Goal: Information Seeking & Learning: Learn about a topic

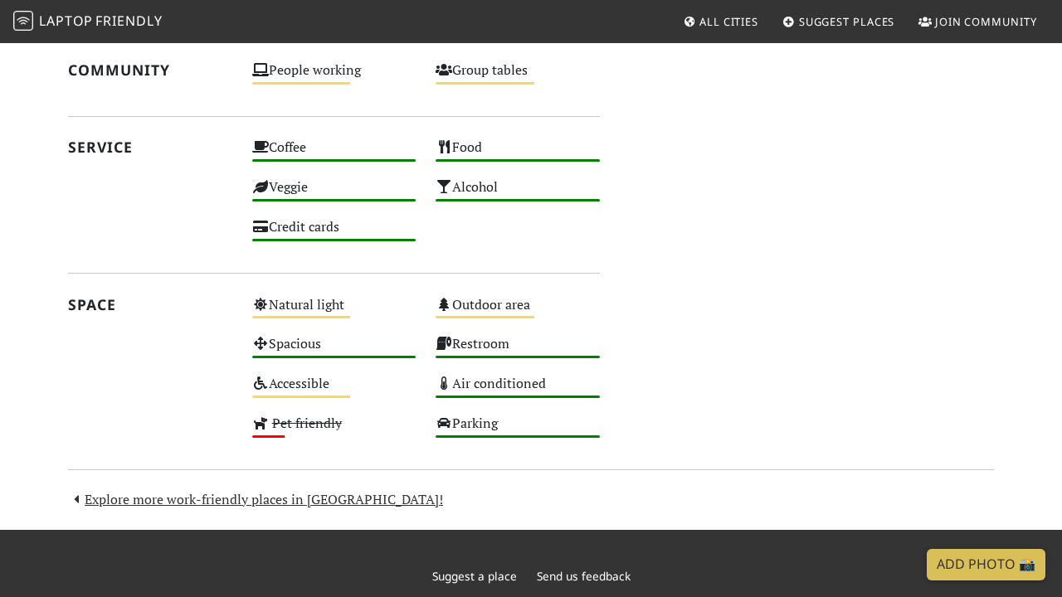
scroll to position [1057, 0]
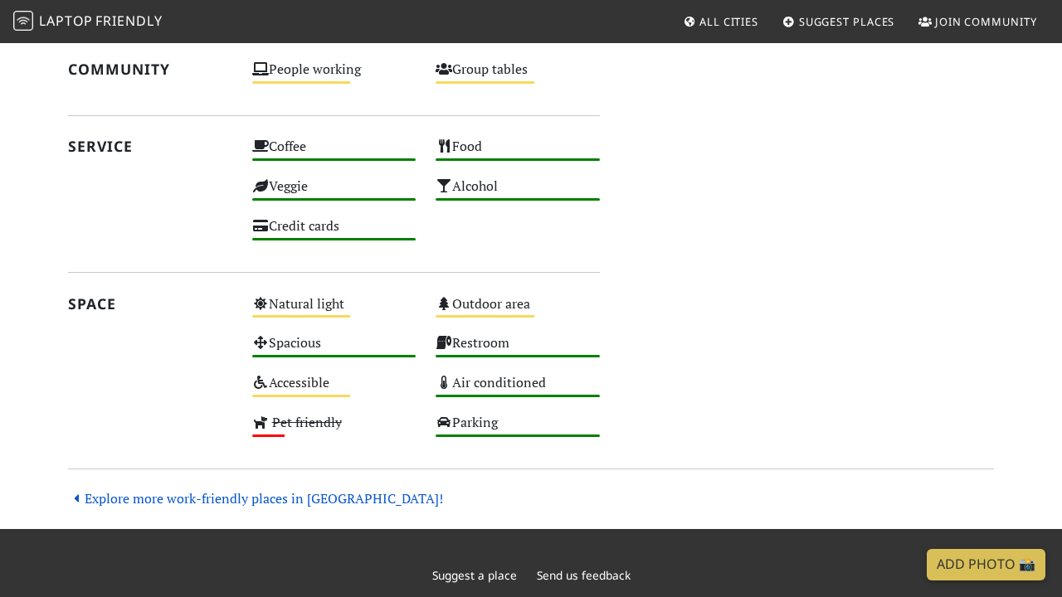
click at [319, 489] on link "Explore more work-friendly places in [GEOGRAPHIC_DATA]!" at bounding box center [255, 498] width 375 height 18
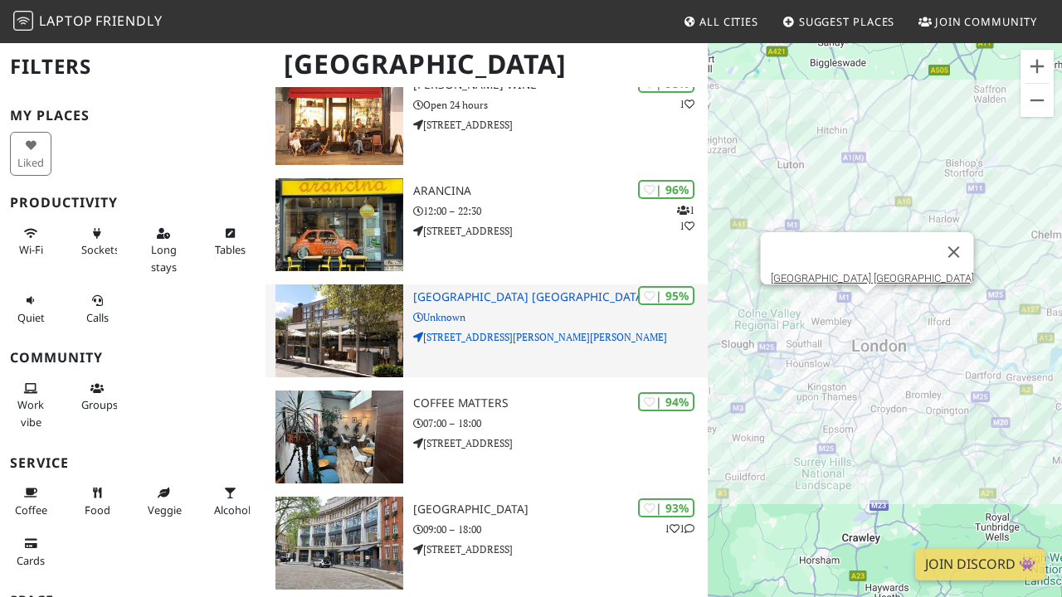
scroll to position [182, 0]
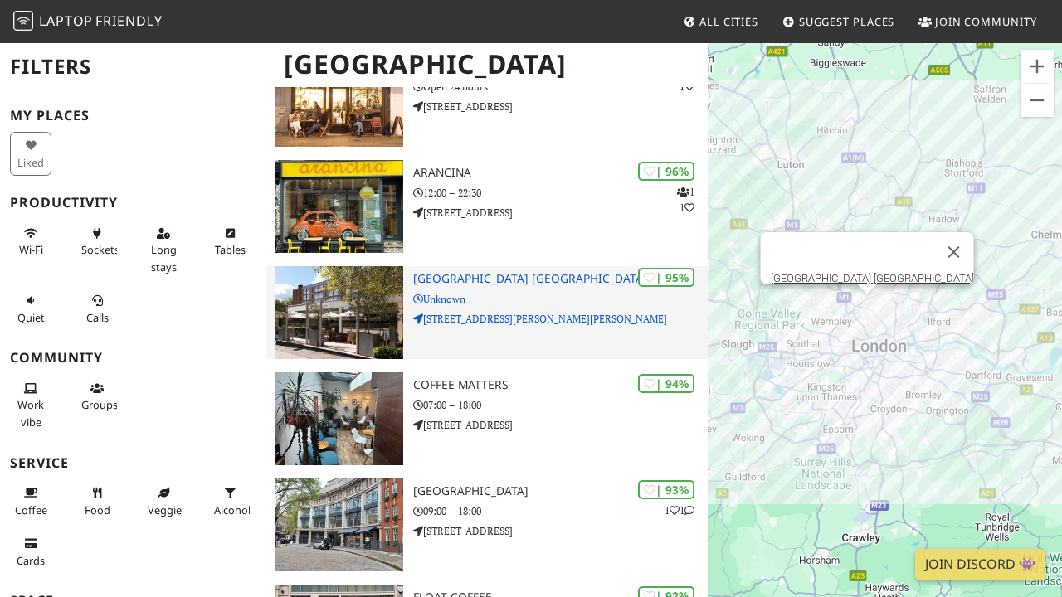
click at [557, 296] on p "Unknown" at bounding box center [560, 299] width 295 height 16
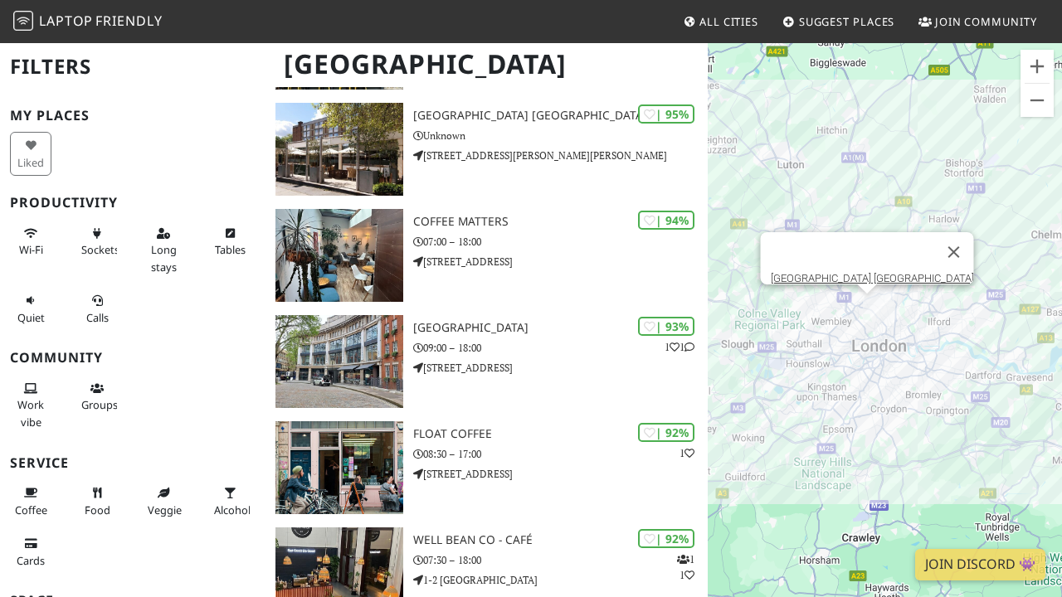
scroll to position [0, 0]
click at [164, 243] on span "Long stays" at bounding box center [164, 258] width 26 height 32
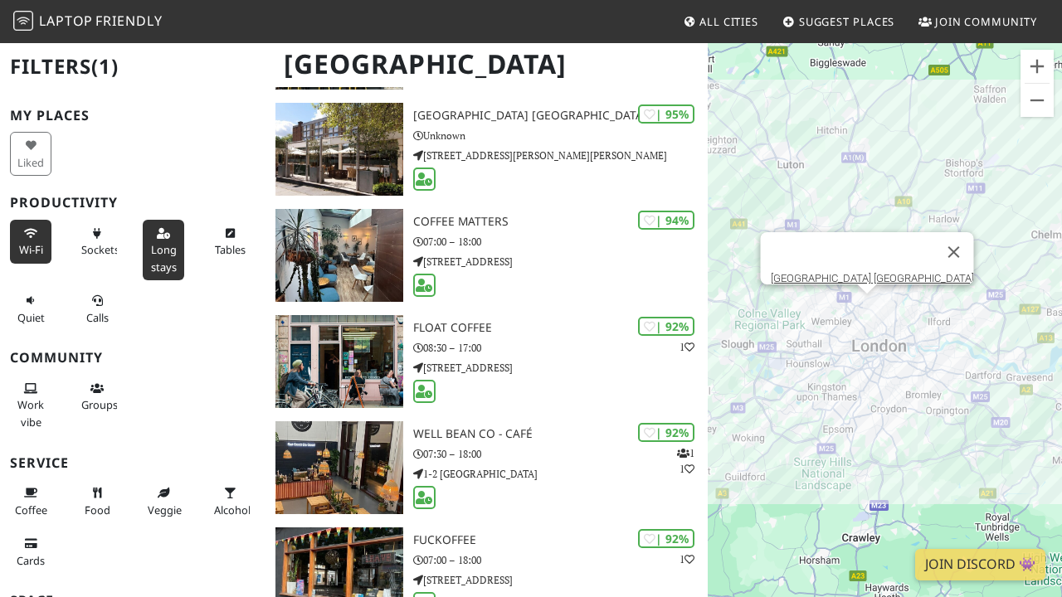
click at [32, 232] on icon at bounding box center [30, 234] width 13 height 11
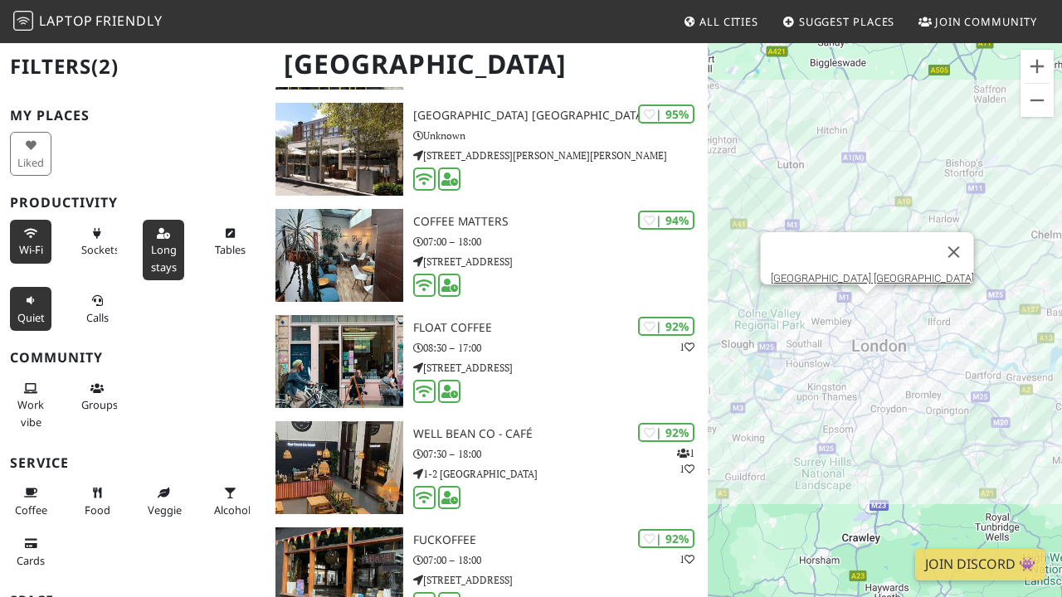
click at [39, 299] on button "Quiet" at bounding box center [30, 309] width 41 height 44
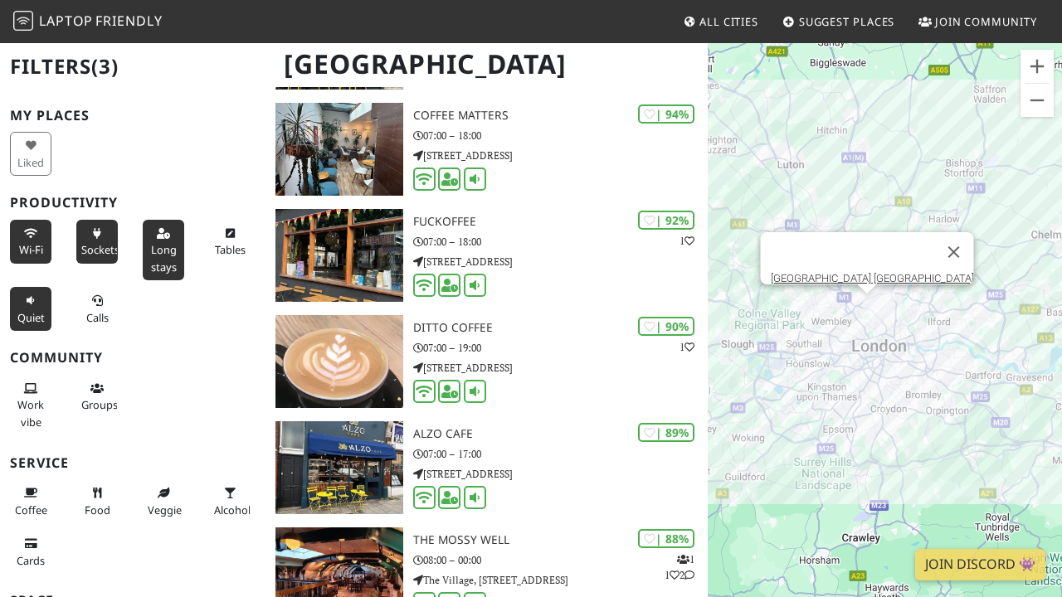
click at [94, 247] on span "Sockets" at bounding box center [100, 249] width 38 height 15
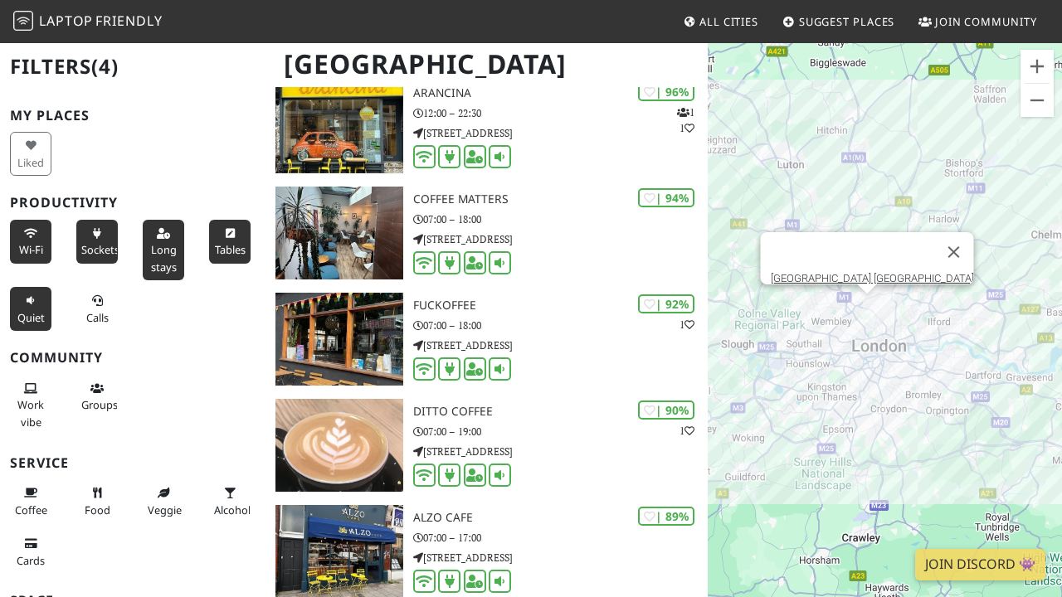
click at [224, 246] on span "Tables" at bounding box center [230, 249] width 31 height 15
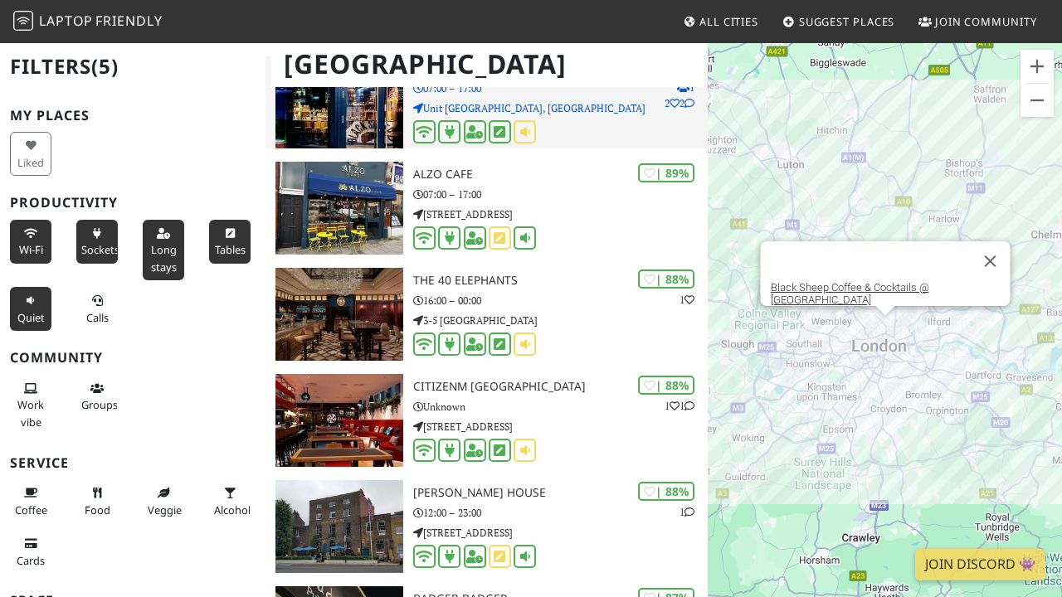
scroll to position [1350, 0]
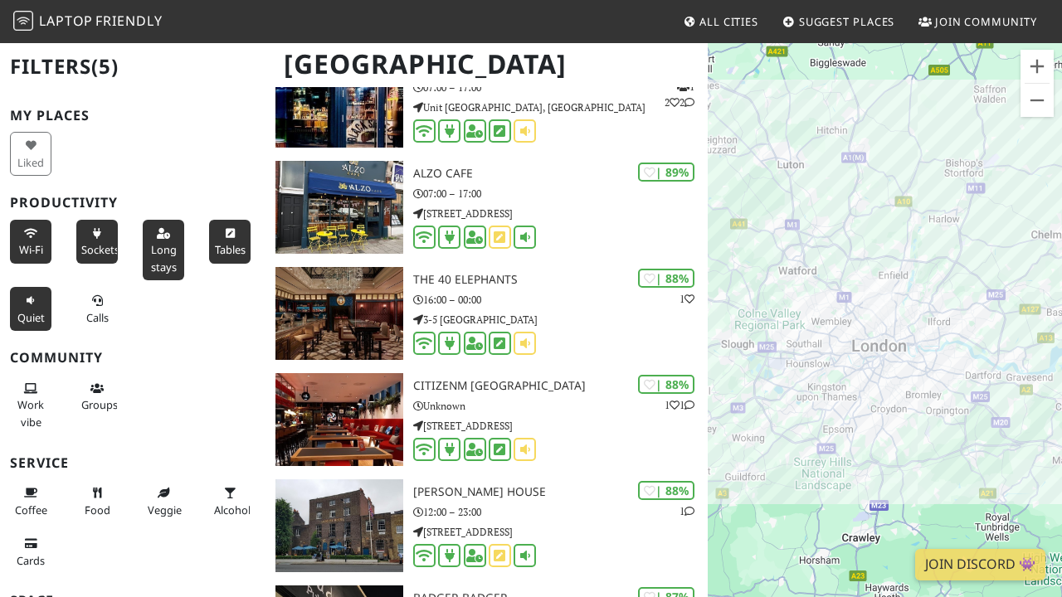
click at [966, 357] on div at bounding box center [885, 339] width 354 height 597
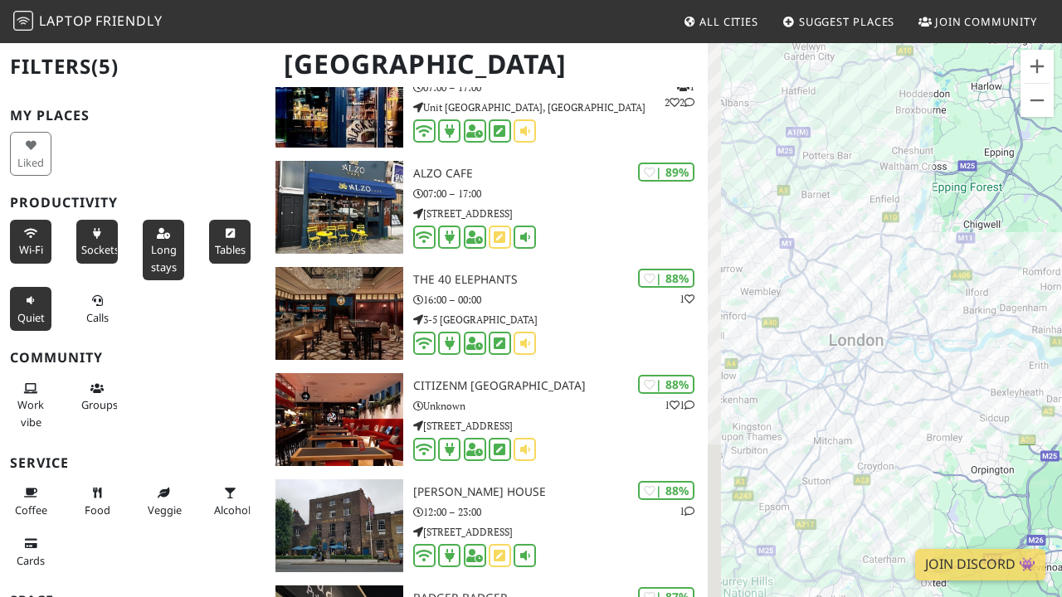
drag, startPoint x: 945, startPoint y: 394, endPoint x: 1012, endPoint y: 399, distance: 67.4
click at [1012, 399] on div at bounding box center [885, 339] width 354 height 597
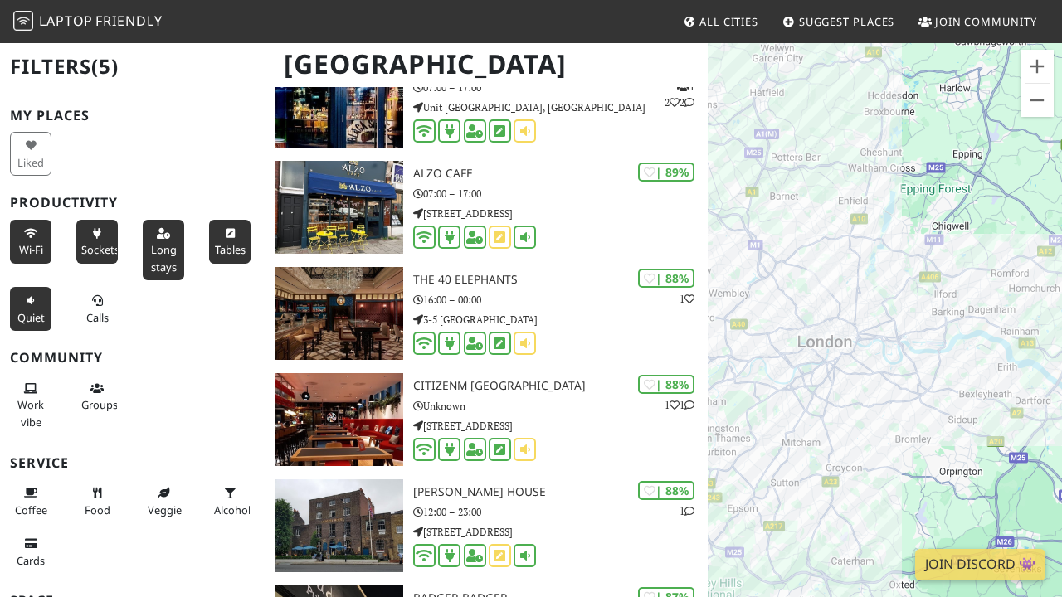
click at [892, 199] on div at bounding box center [885, 339] width 354 height 597
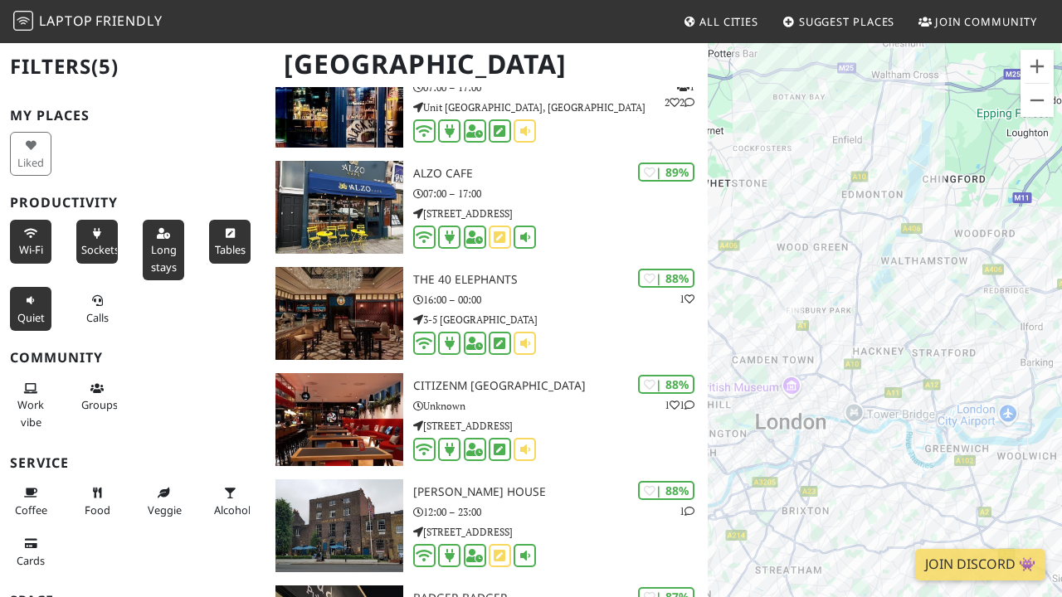
drag, startPoint x: 859, startPoint y: 328, endPoint x: 891, endPoint y: 264, distance: 72.3
click at [891, 264] on div at bounding box center [885, 339] width 354 height 597
click at [886, 280] on div at bounding box center [885, 339] width 354 height 597
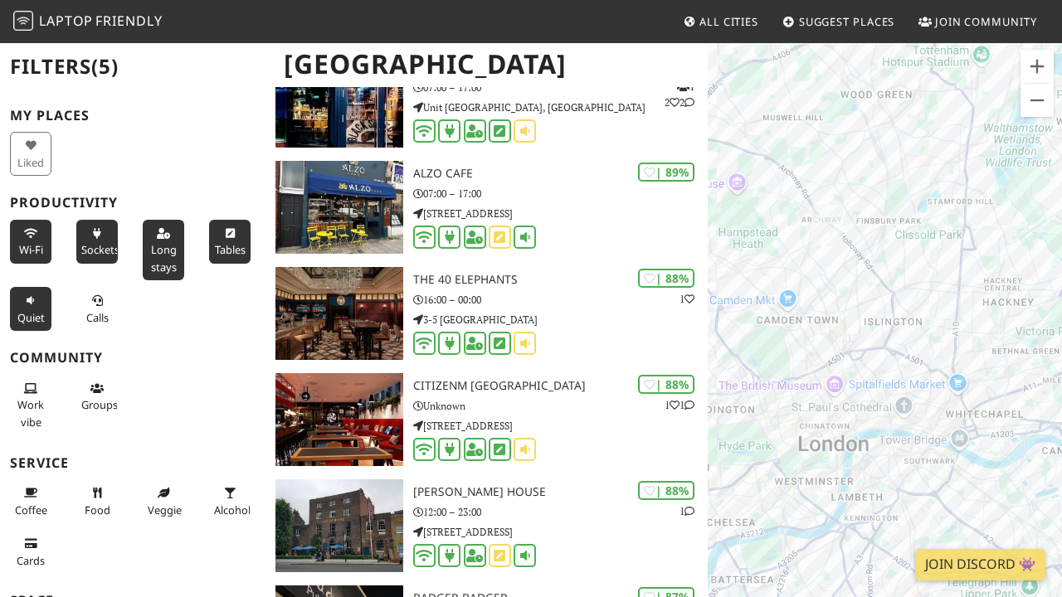
drag, startPoint x: 849, startPoint y: 311, endPoint x: 996, endPoint y: 192, distance: 189.3
click at [996, 192] on div at bounding box center [885, 339] width 354 height 597
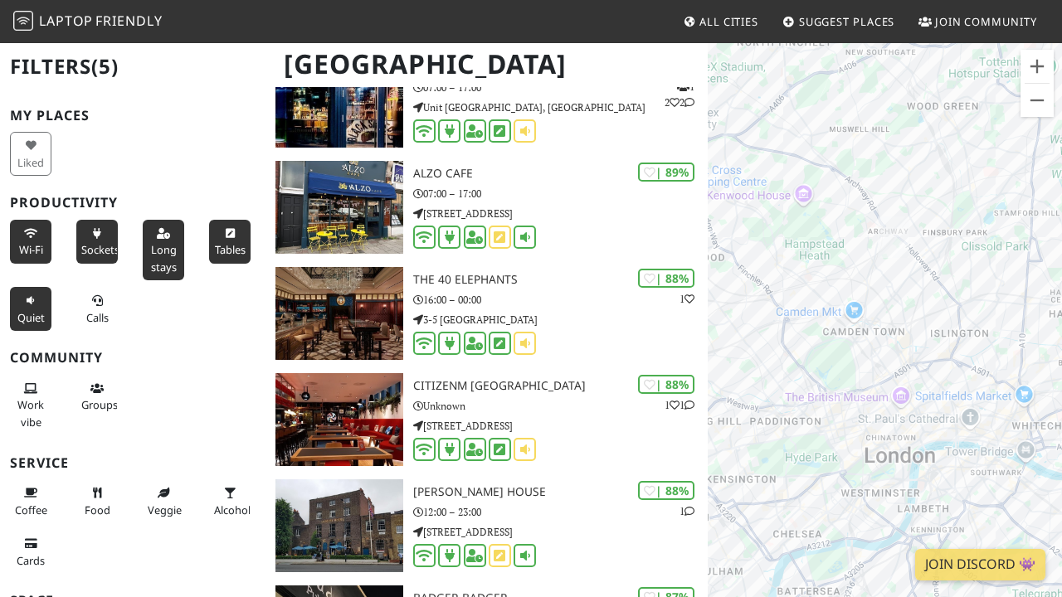
drag, startPoint x: 839, startPoint y: 268, endPoint x: 917, endPoint y: 285, distance: 79.9
click at [917, 285] on div at bounding box center [885, 339] width 354 height 597
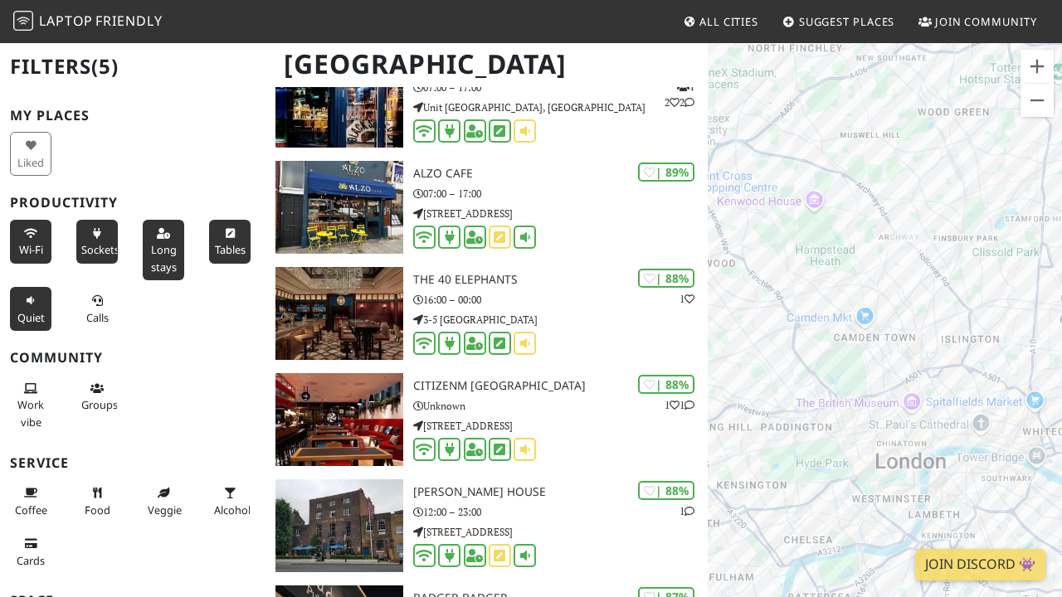
click at [904, 283] on div at bounding box center [885, 339] width 354 height 597
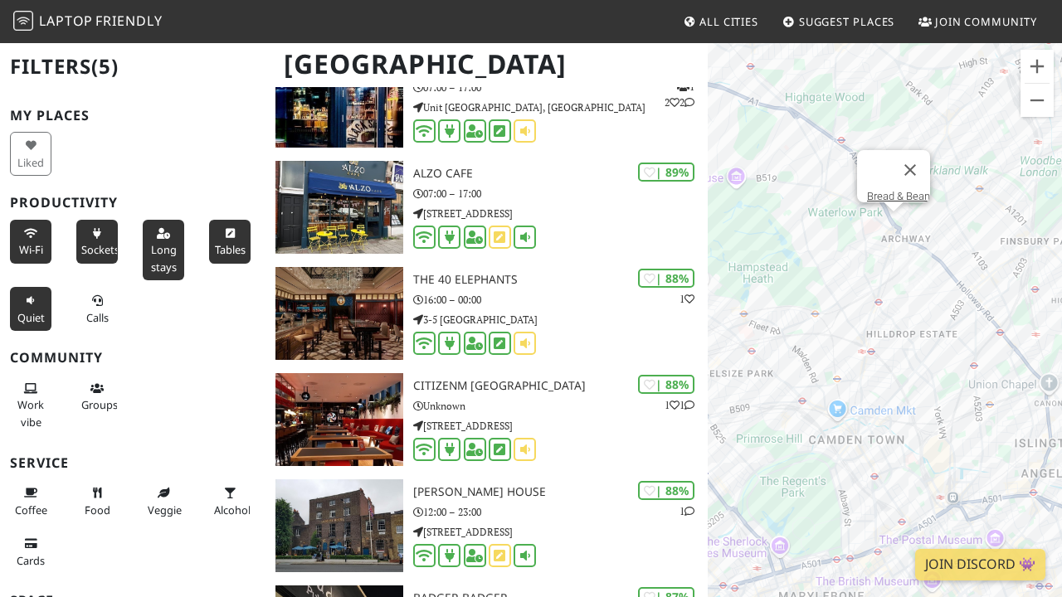
click at [895, 228] on div "Bread & Bean" at bounding box center [885, 339] width 354 height 597
click at [920, 190] on link "Bread & Bean" at bounding box center [898, 196] width 63 height 12
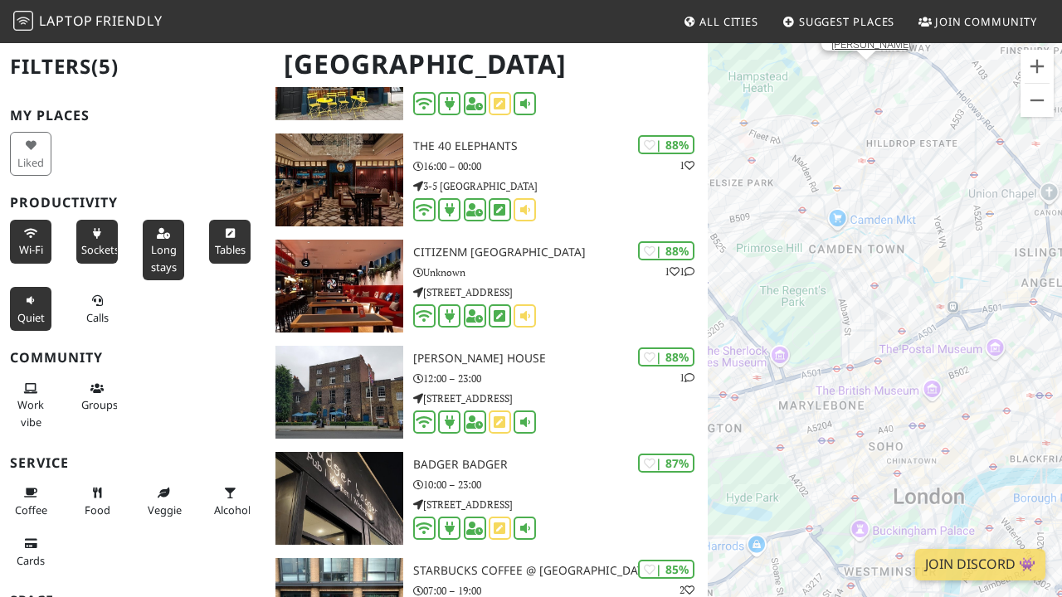
scroll to position [1484, 0]
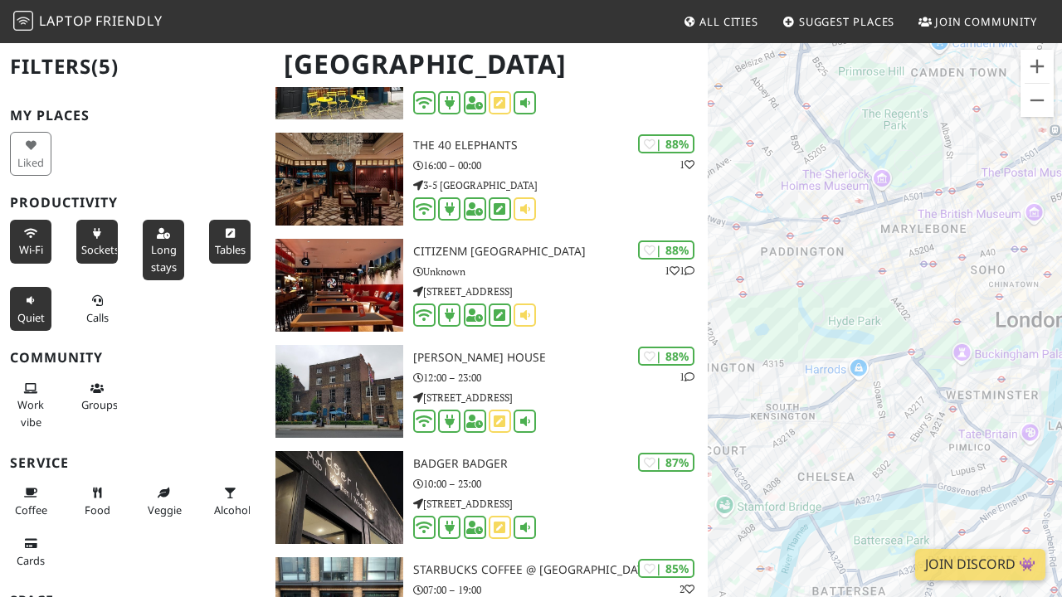
drag, startPoint x: 924, startPoint y: 279, endPoint x: 748, endPoint y: 287, distance: 176.1
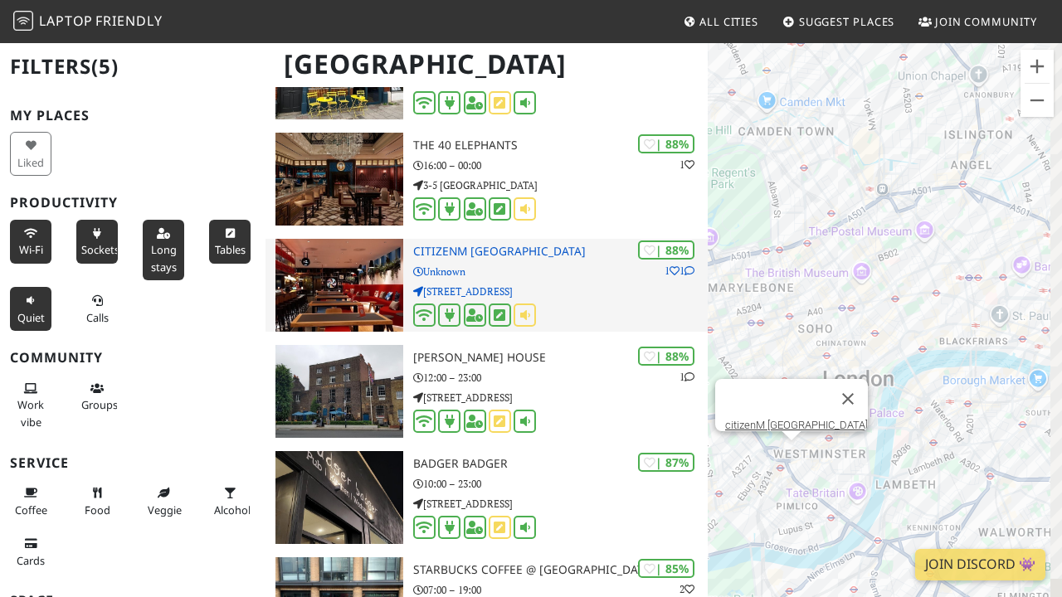
drag, startPoint x: 879, startPoint y: 251, endPoint x: 699, endPoint y: 313, distance: 190.2
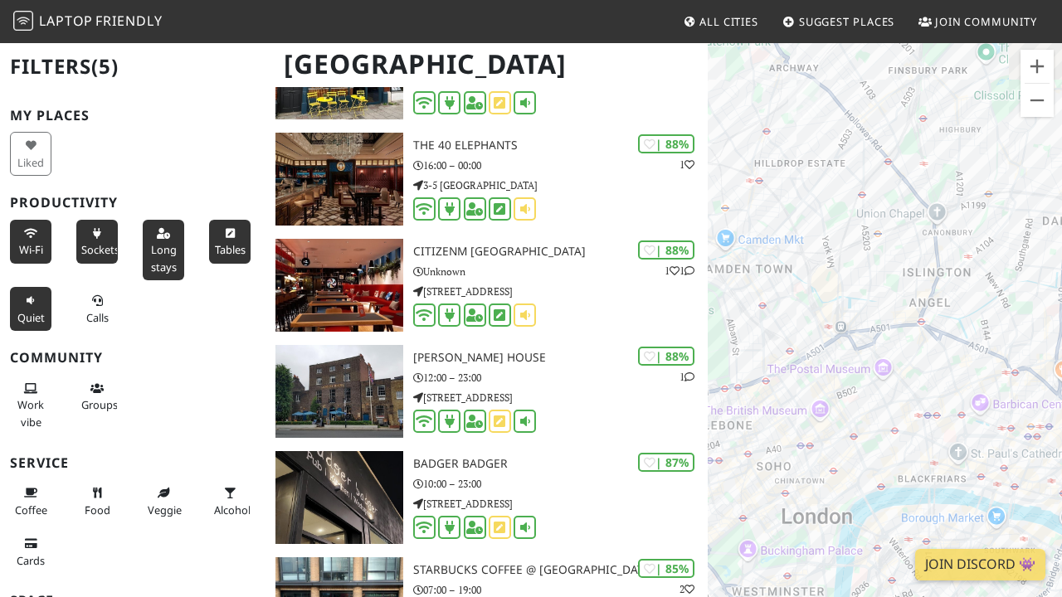
drag, startPoint x: 993, startPoint y: 233, endPoint x: 885, endPoint y: 302, distance: 127.9
click at [885, 302] on div "Bread & Bean" at bounding box center [885, 339] width 354 height 597
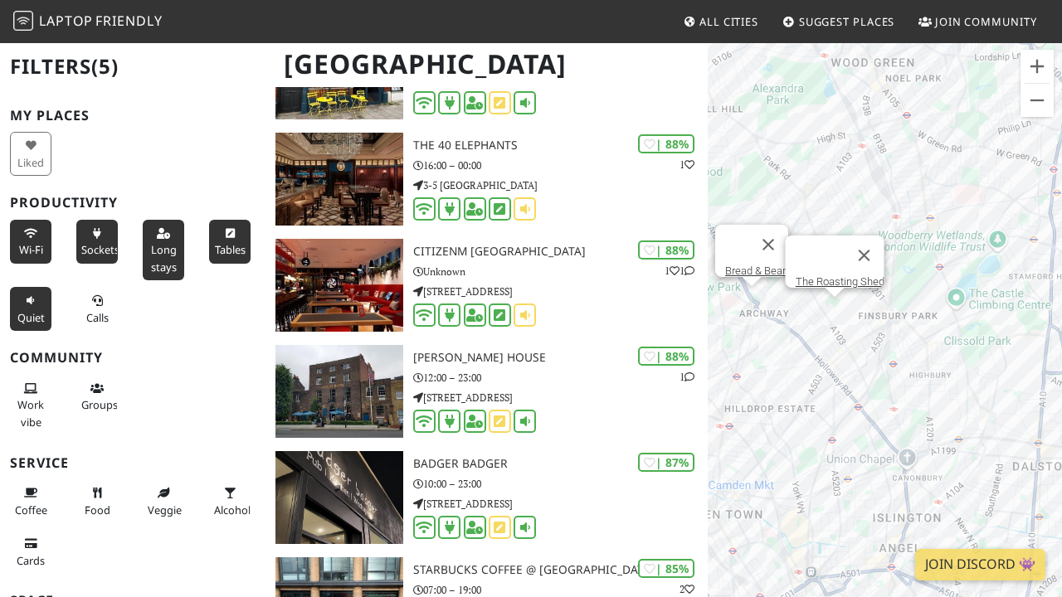
click at [839, 308] on div "Bread & Bean The Roasting Shed" at bounding box center [885, 339] width 354 height 597
click at [839, 275] on link "The Roasting Shed" at bounding box center [839, 281] width 89 height 12
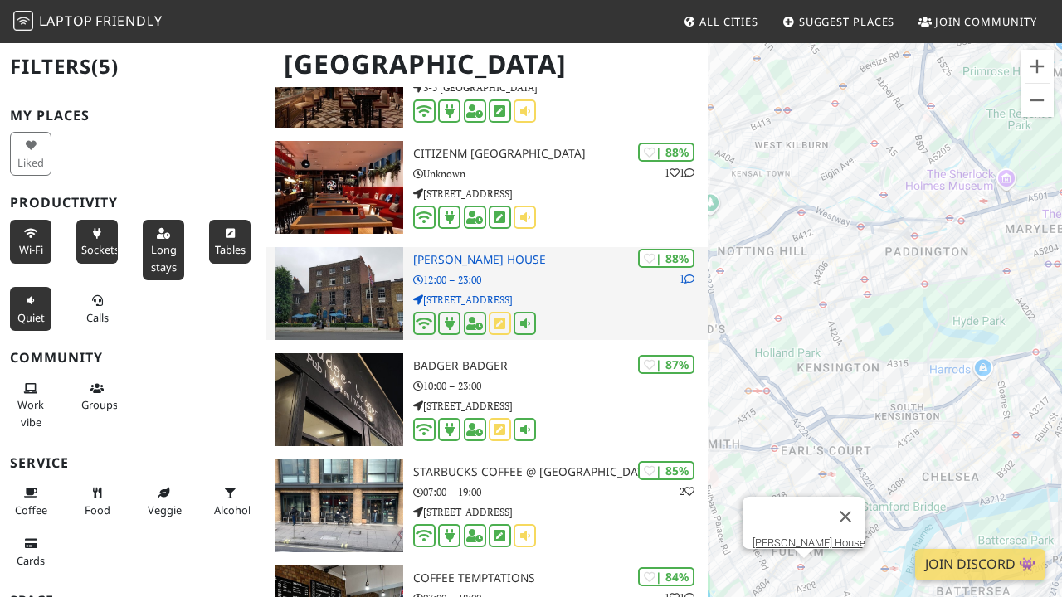
scroll to position [1595, 0]
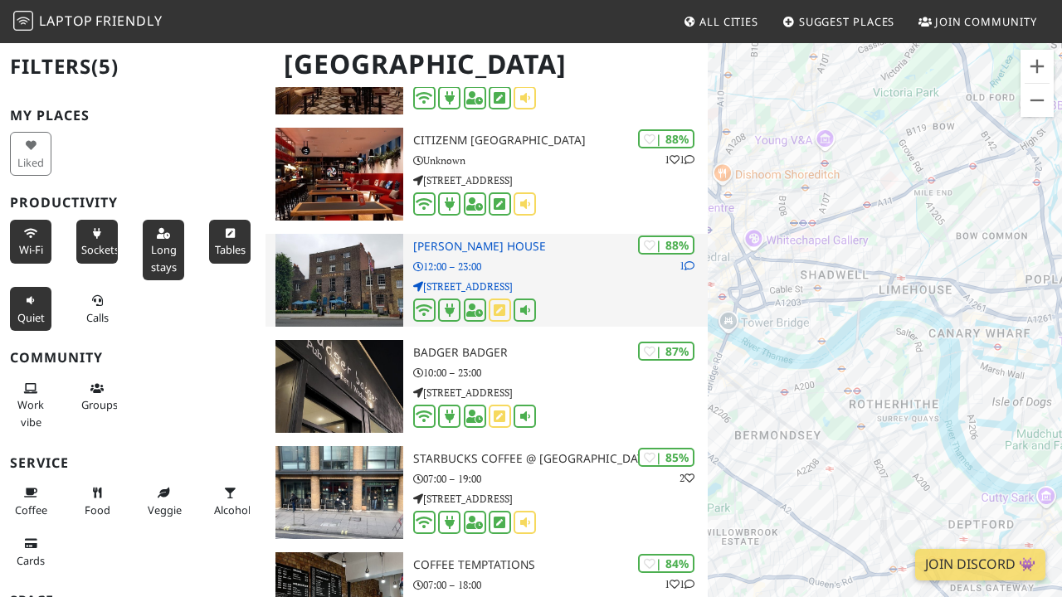
click at [567, 244] on h3 "Aragon House" at bounding box center [560, 247] width 295 height 14
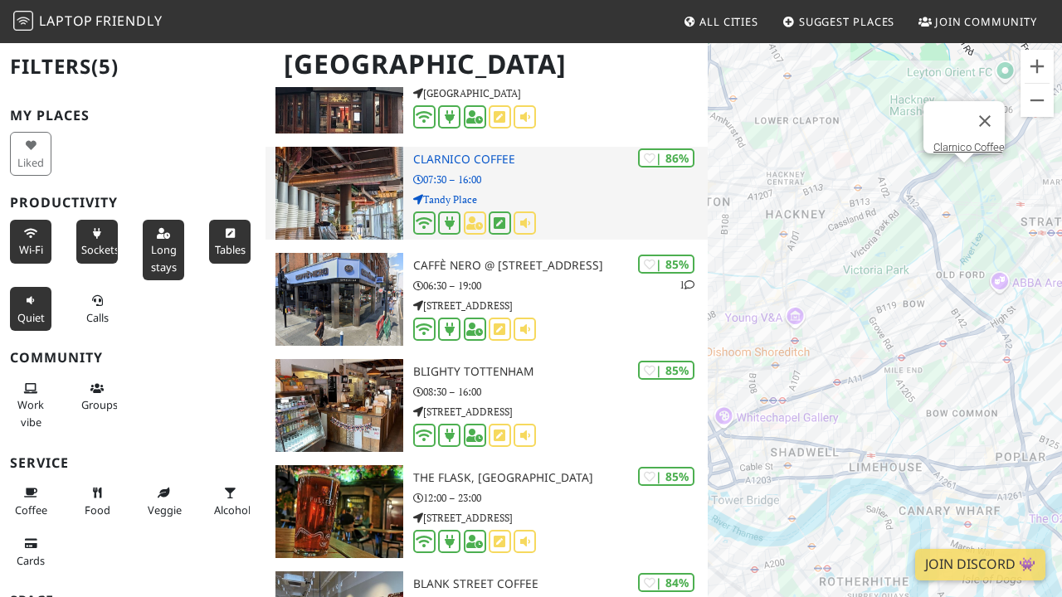
scroll to position [3376, 0]
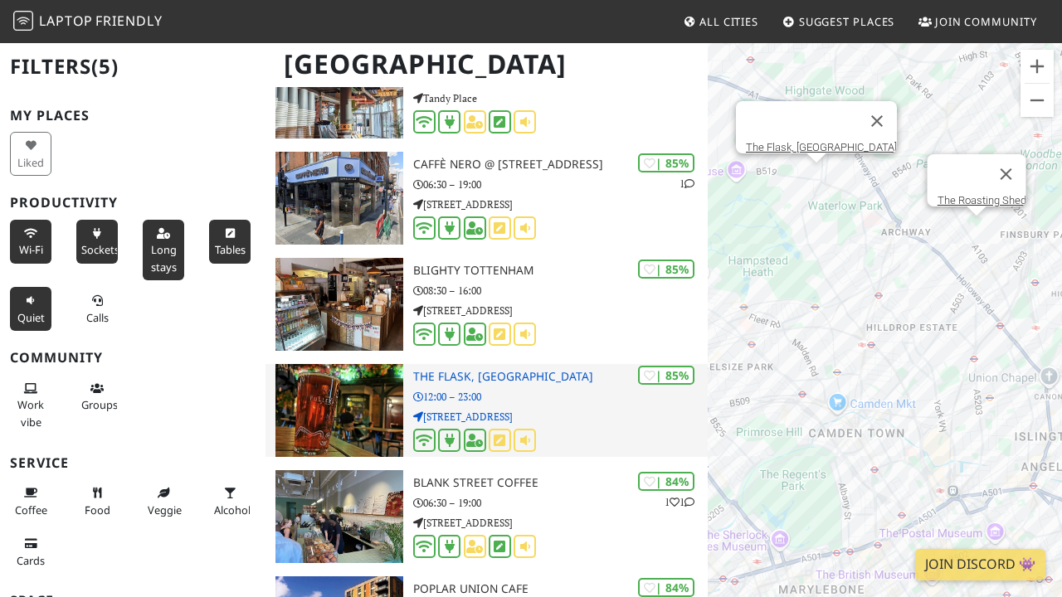
click at [573, 392] on p "12:00 – 23:00" at bounding box center [560, 397] width 295 height 16
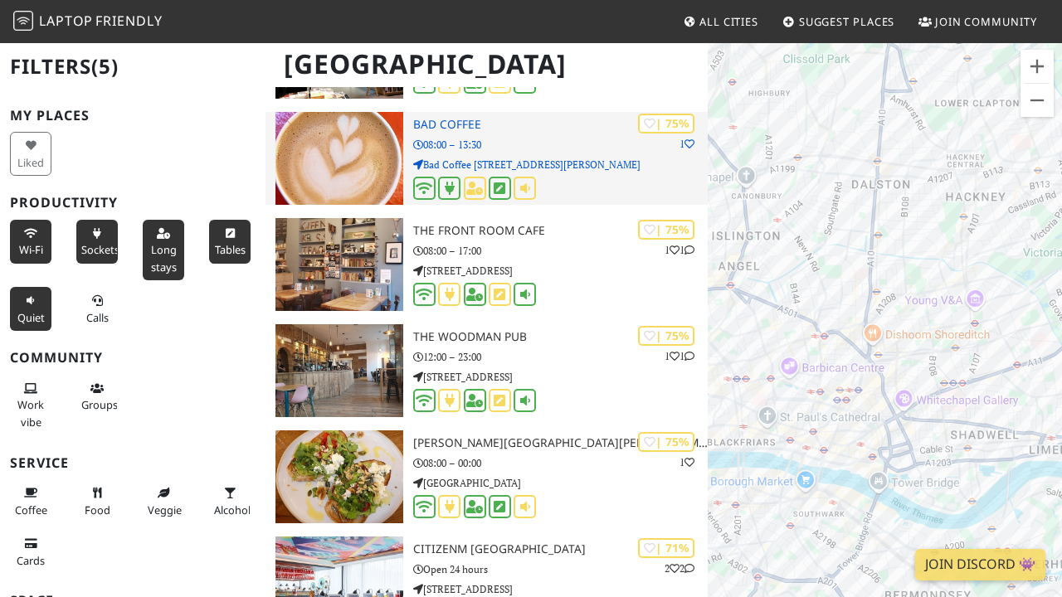
scroll to position [6918, 0]
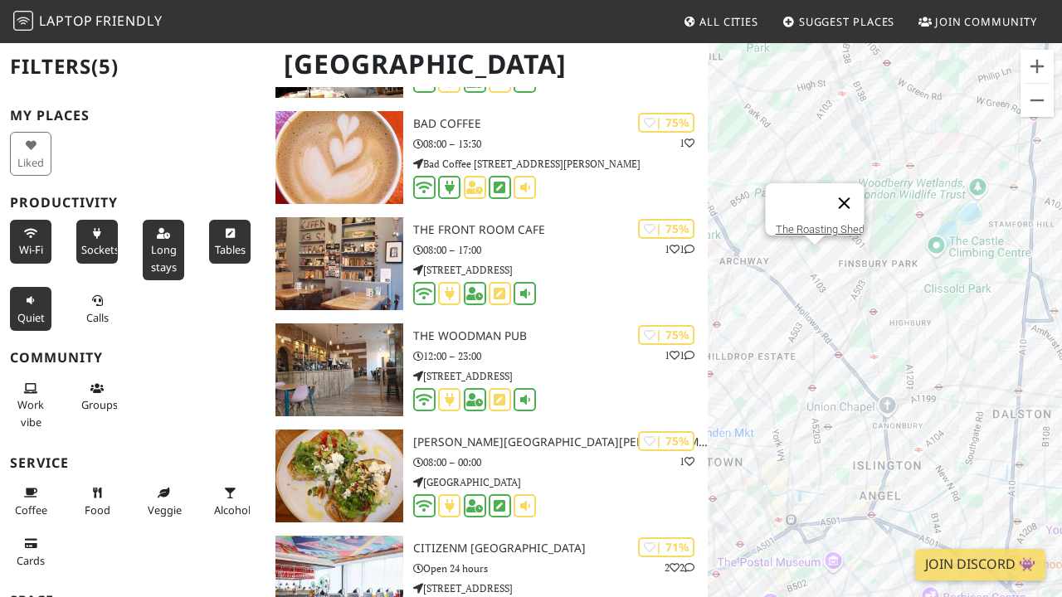
click at [854, 187] on button "Close" at bounding box center [844, 203] width 40 height 40
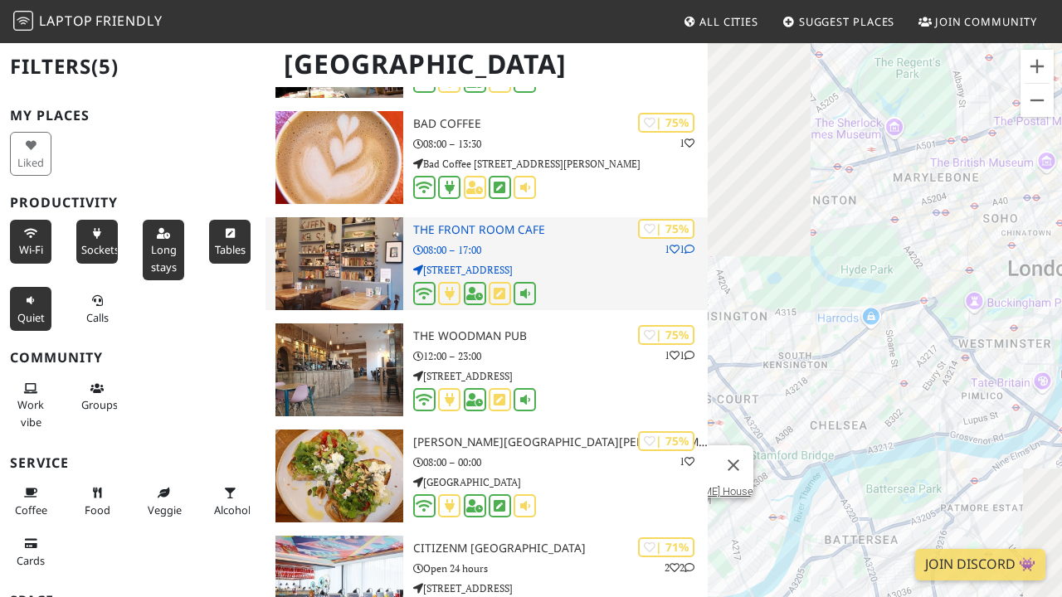
click at [571, 252] on p "08:00 – 17:00" at bounding box center [560, 250] width 295 height 16
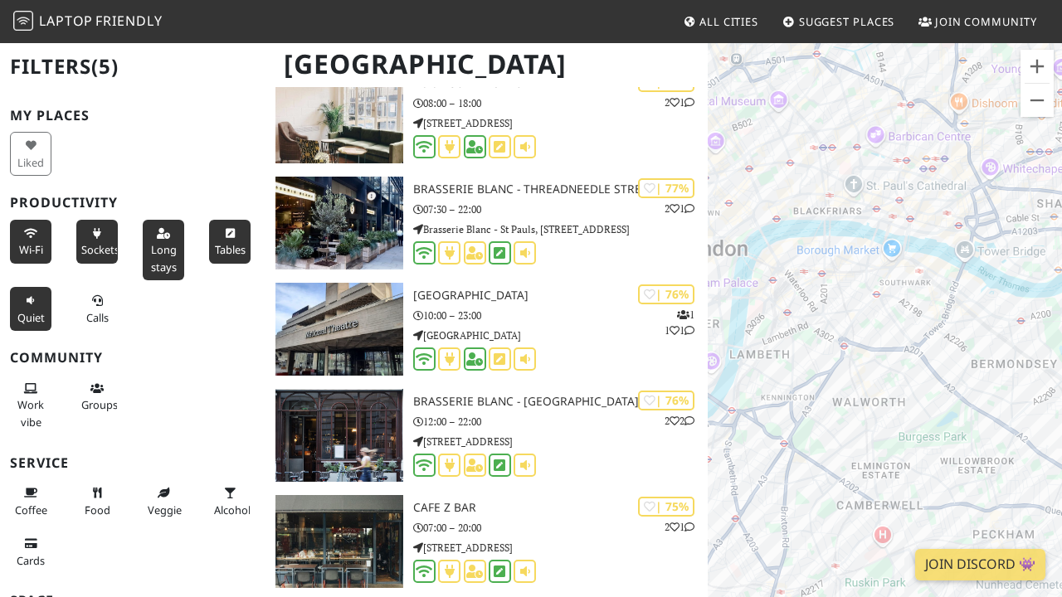
scroll to position [8659, 0]
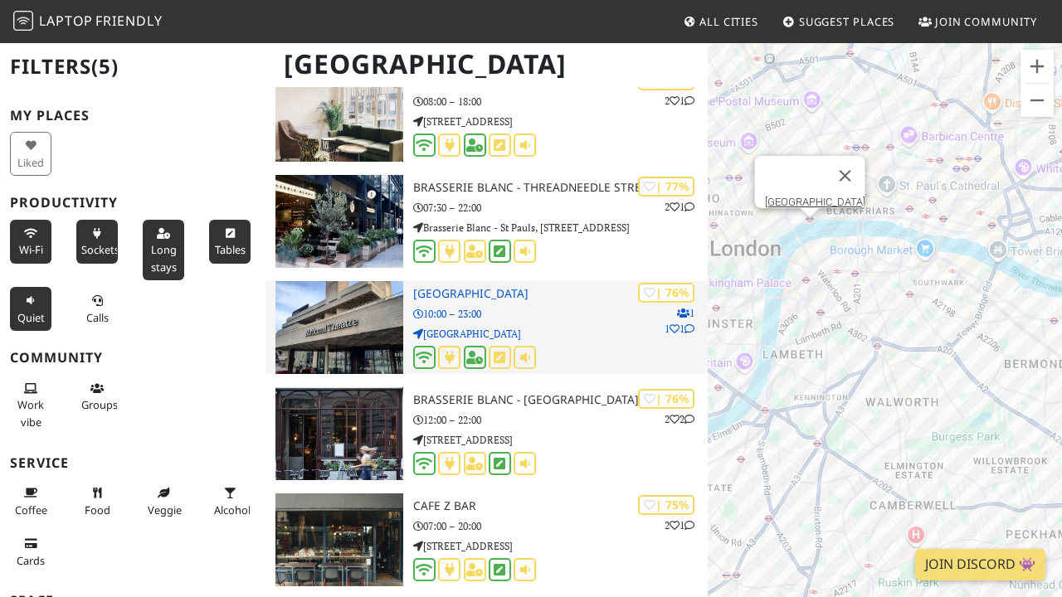
click at [575, 309] on p "10:00 – 23:00" at bounding box center [560, 314] width 295 height 16
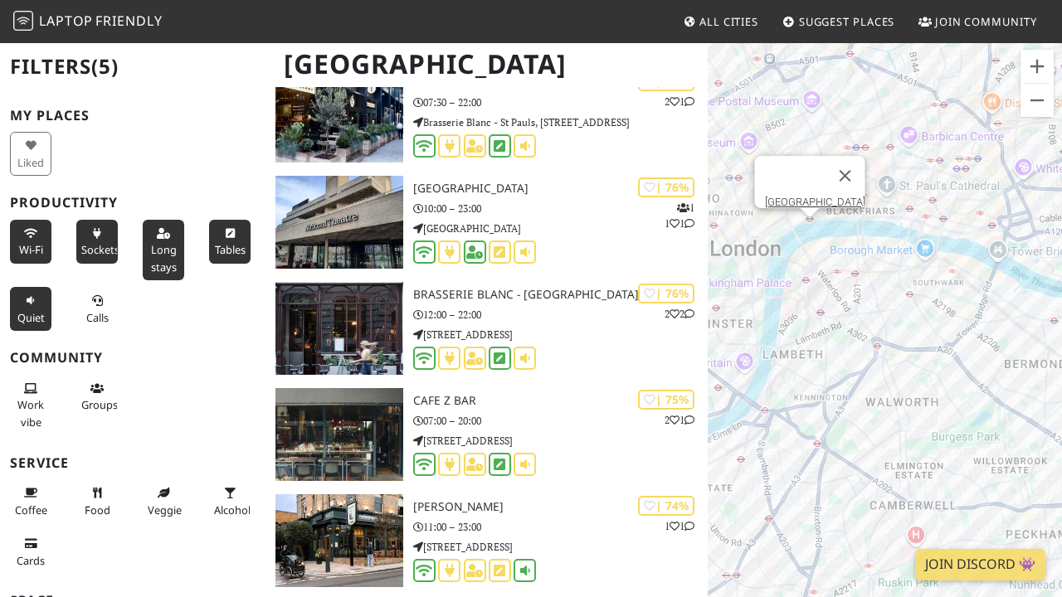
scroll to position [8769, 0]
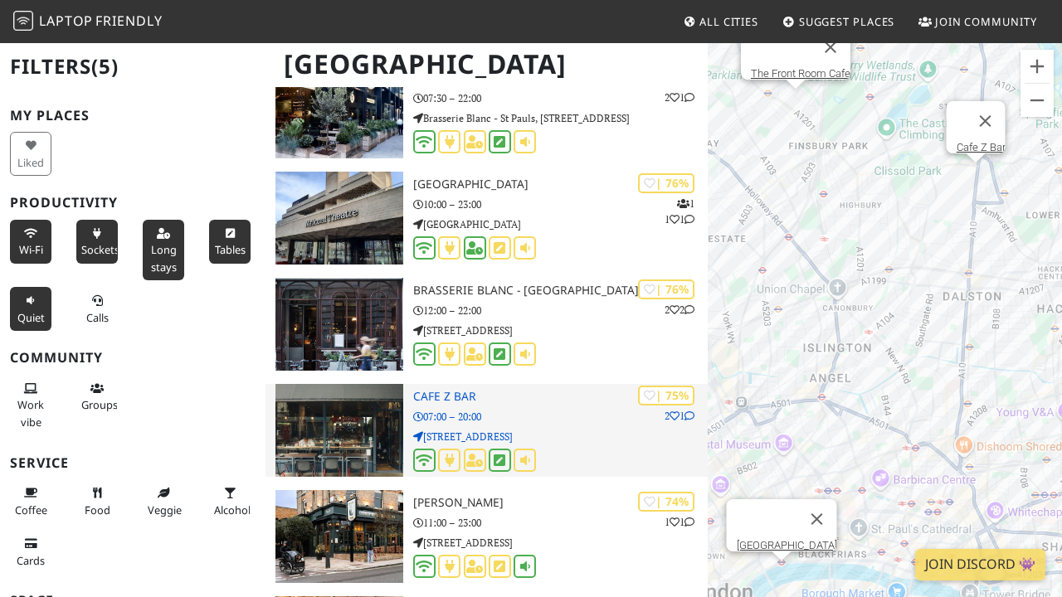
click at [563, 429] on p "58 Stoke Newington High St" at bounding box center [560, 437] width 295 height 16
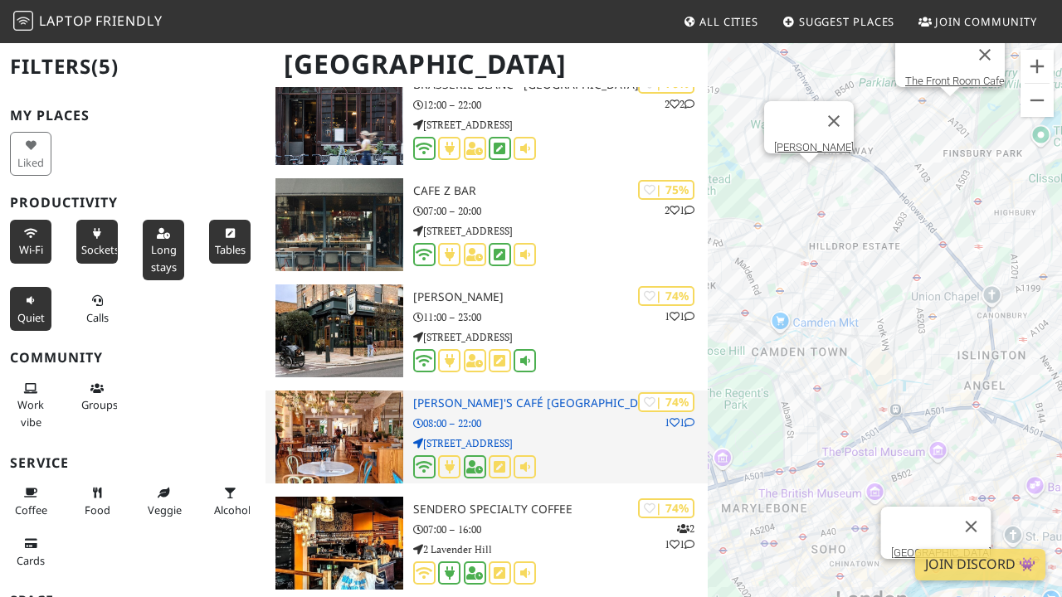
scroll to position [8977, 0]
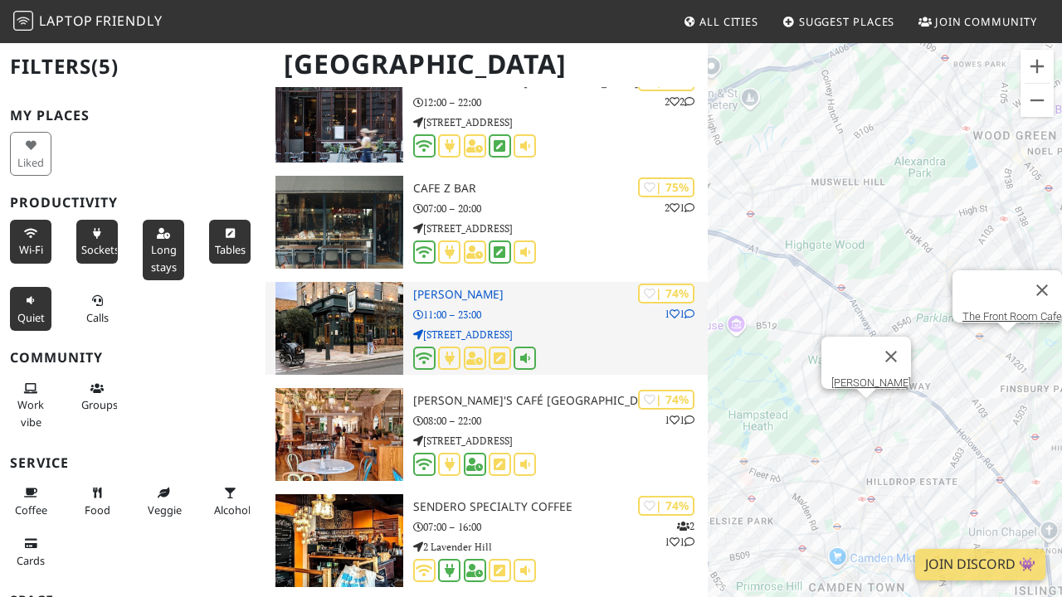
click at [570, 299] on div "| 74% 1 1 Lord Palmerston 11:00 – 23:00 33 Dartmouth Park Hill" at bounding box center [560, 328] width 295 height 93
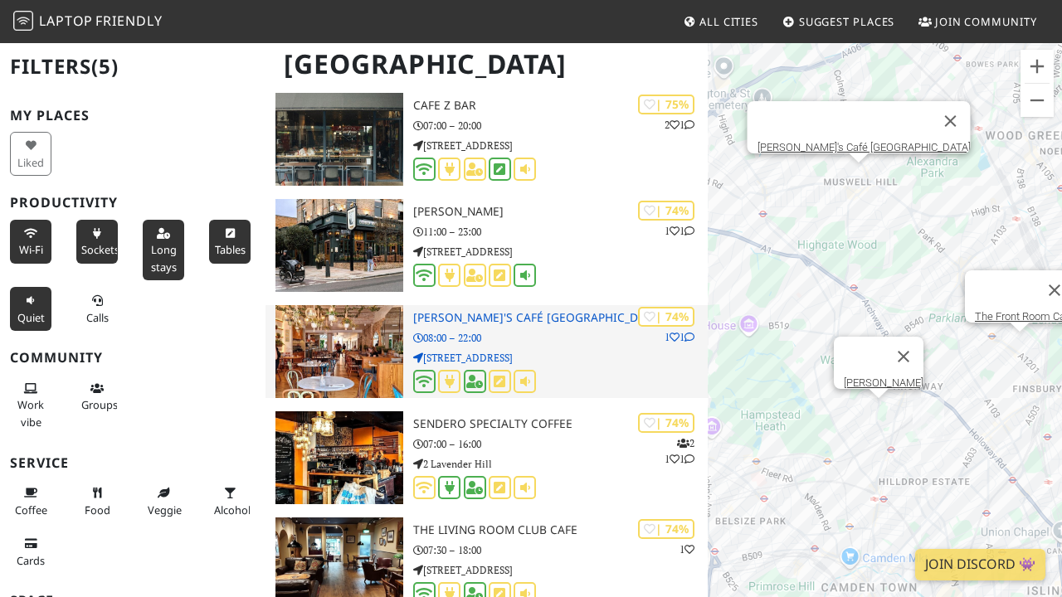
scroll to position [9068, 0]
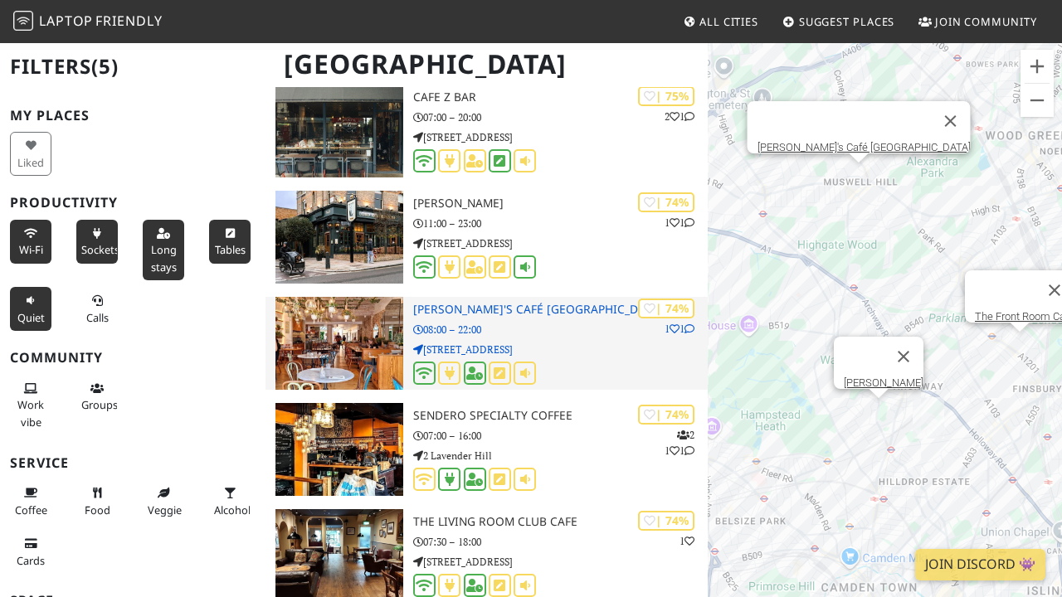
click at [589, 342] on p "43 Muswell Hill Broadway" at bounding box center [560, 350] width 295 height 16
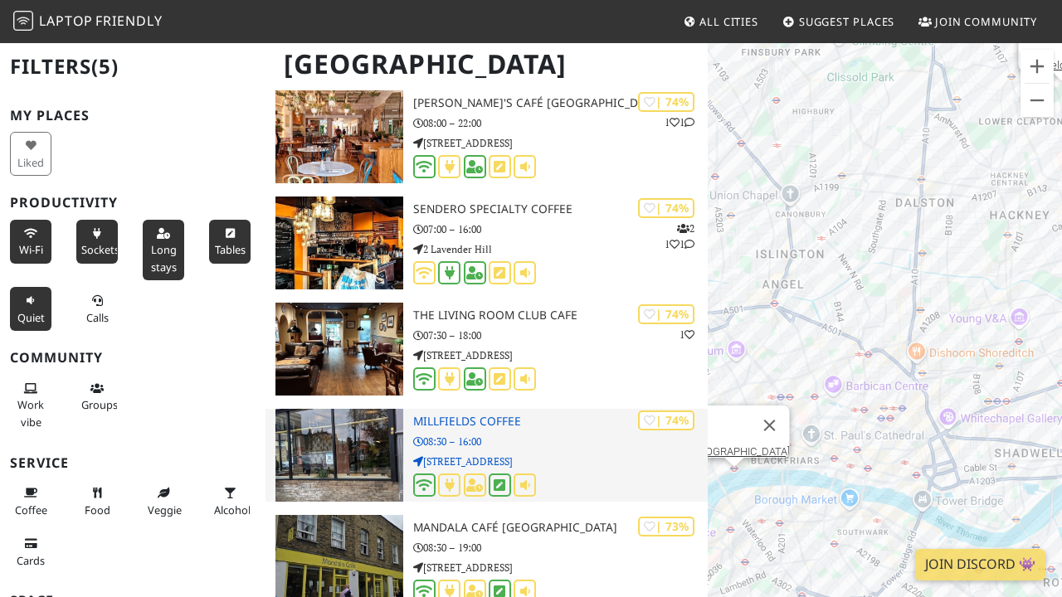
scroll to position [9276, 0]
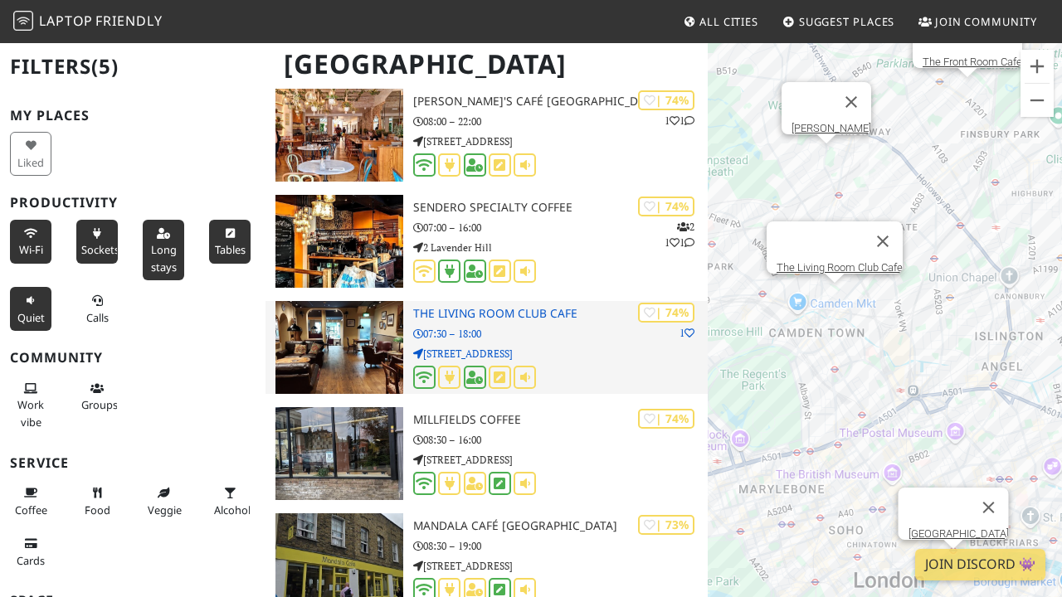
click at [566, 349] on p "43-45 Camden Road" at bounding box center [560, 354] width 295 height 16
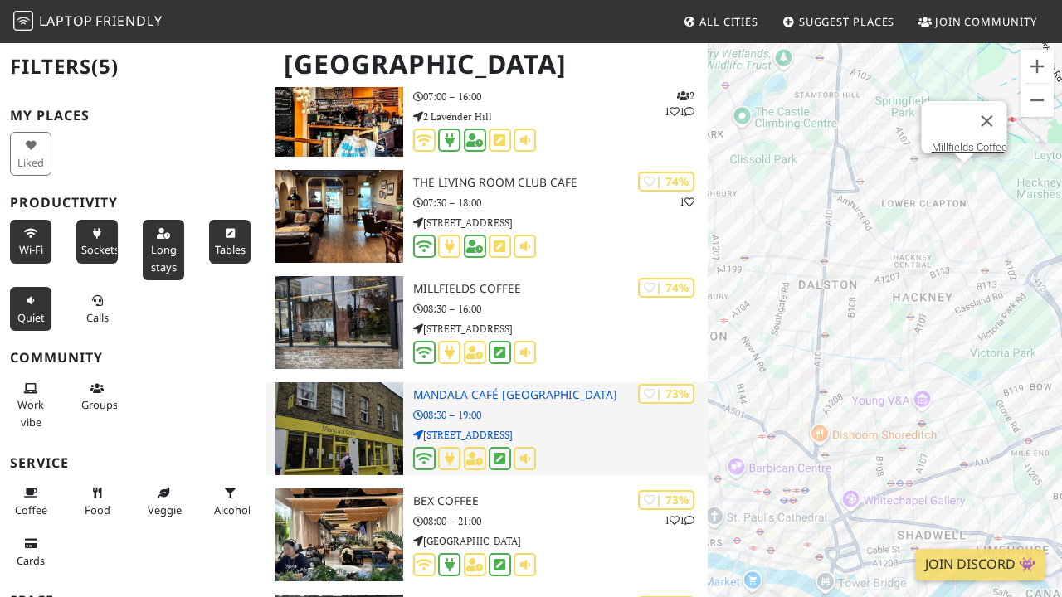
scroll to position [9409, 0]
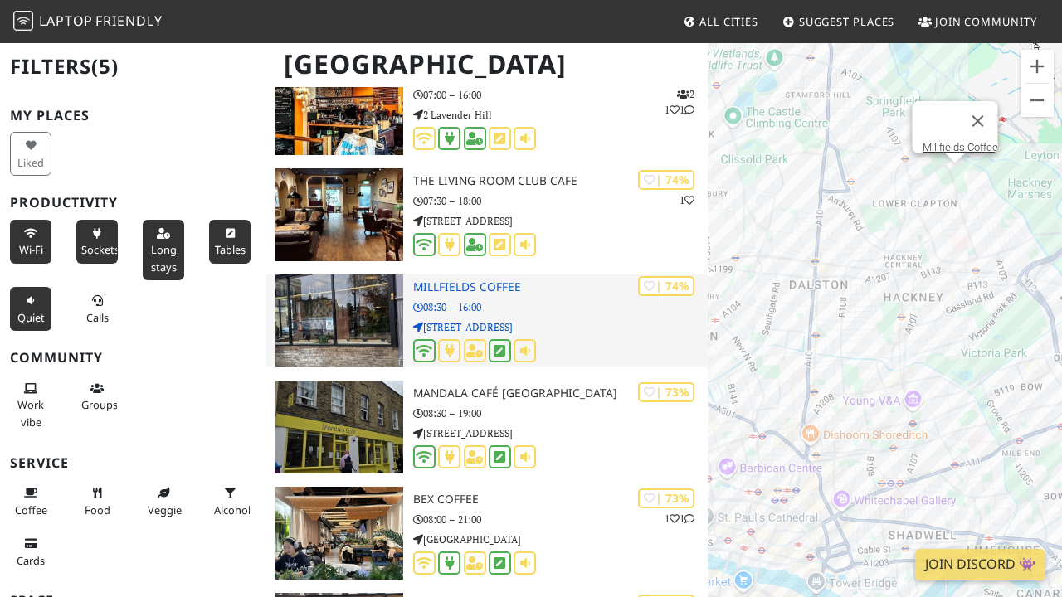
click at [562, 319] on p "145 Chatsworth Road" at bounding box center [560, 327] width 295 height 16
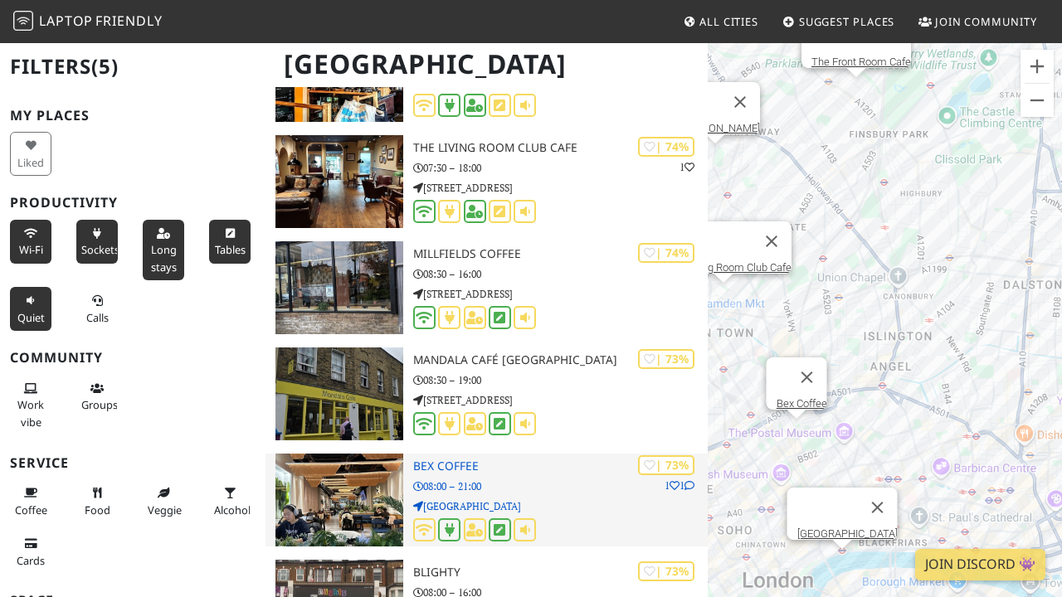
scroll to position [9492, 0]
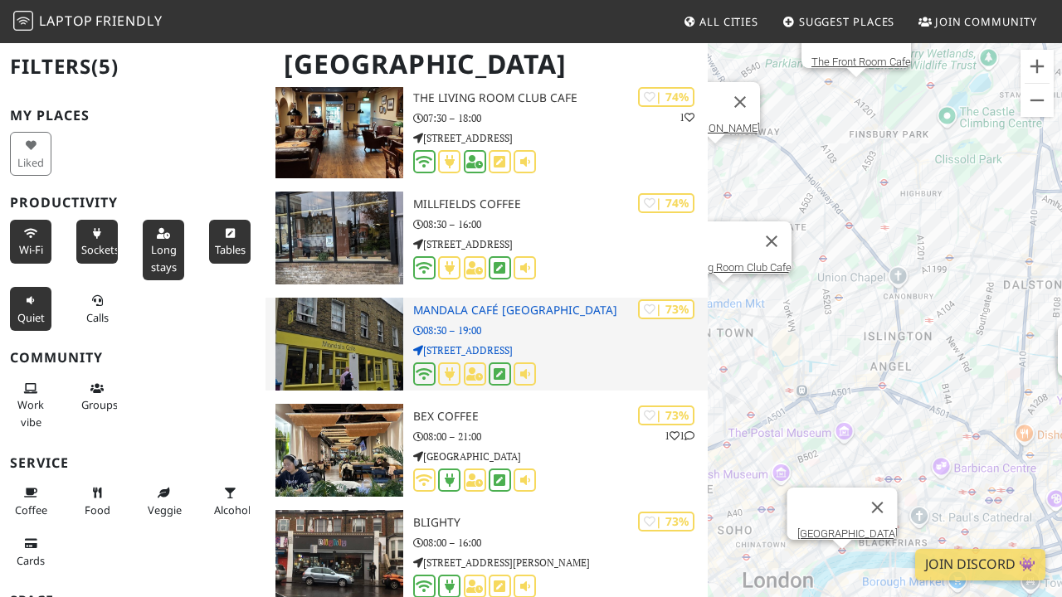
click at [570, 333] on p "08:30 – 19:00" at bounding box center [560, 331] width 295 height 16
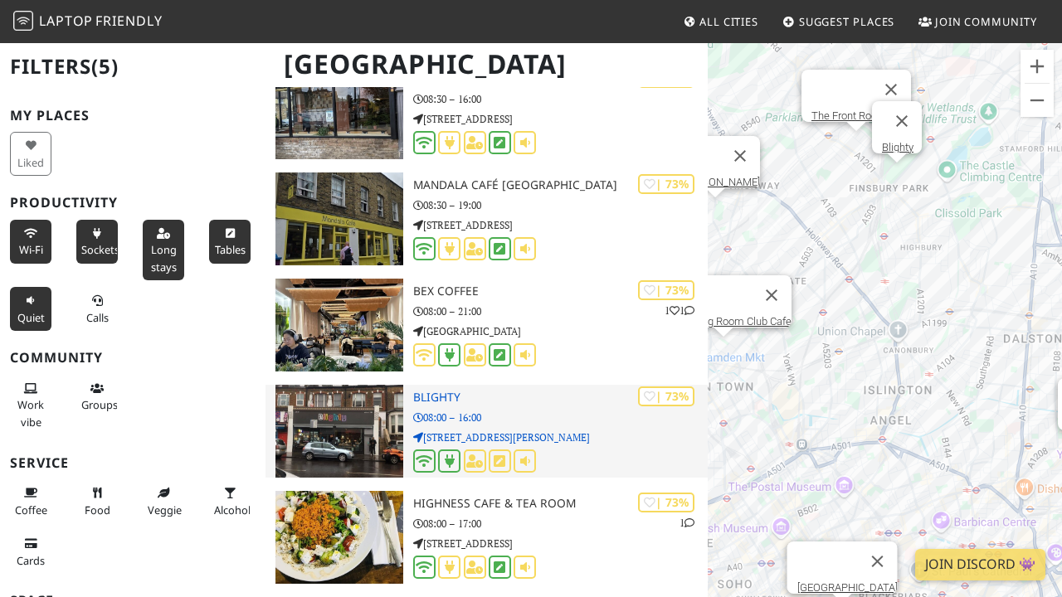
scroll to position [9619, 0]
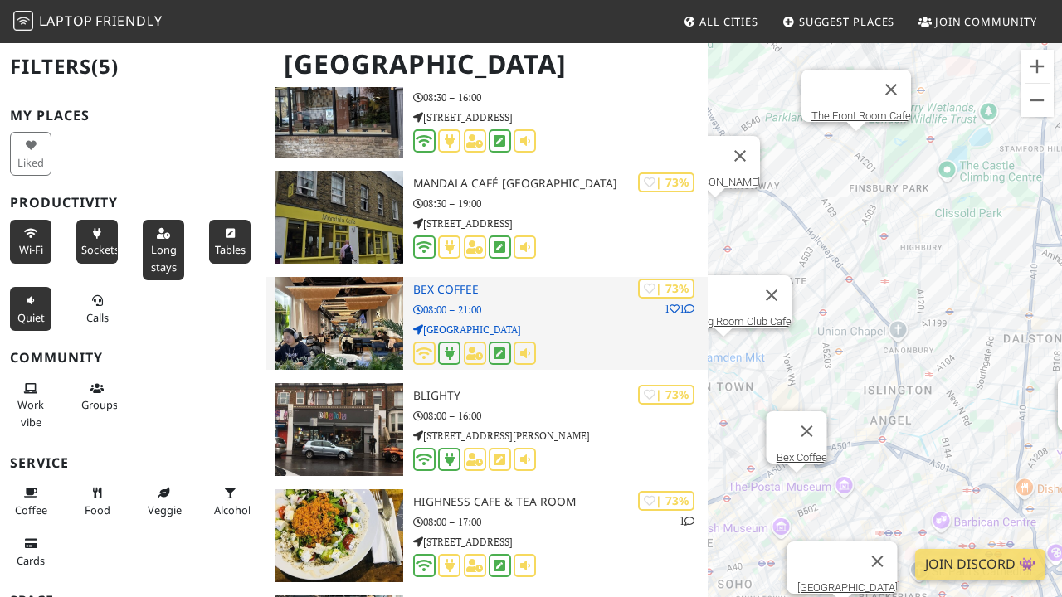
click at [569, 324] on p "Unit 20, Brunswick Centre" at bounding box center [560, 330] width 295 height 16
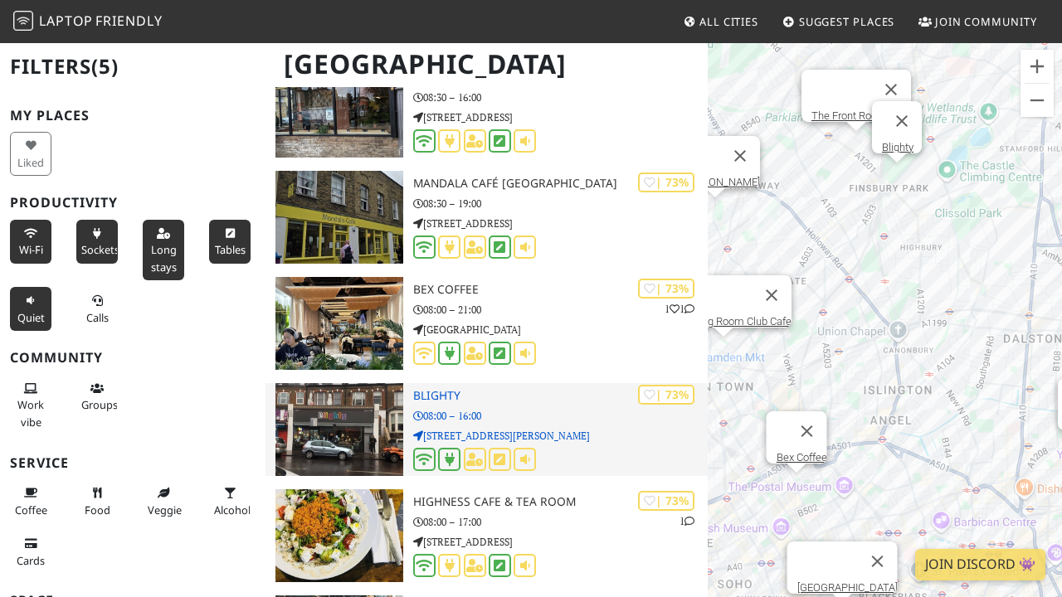
click at [574, 421] on div "| 73% Blighty 08:00 – 16:00 35-37 Blackstock Road" at bounding box center [560, 429] width 295 height 93
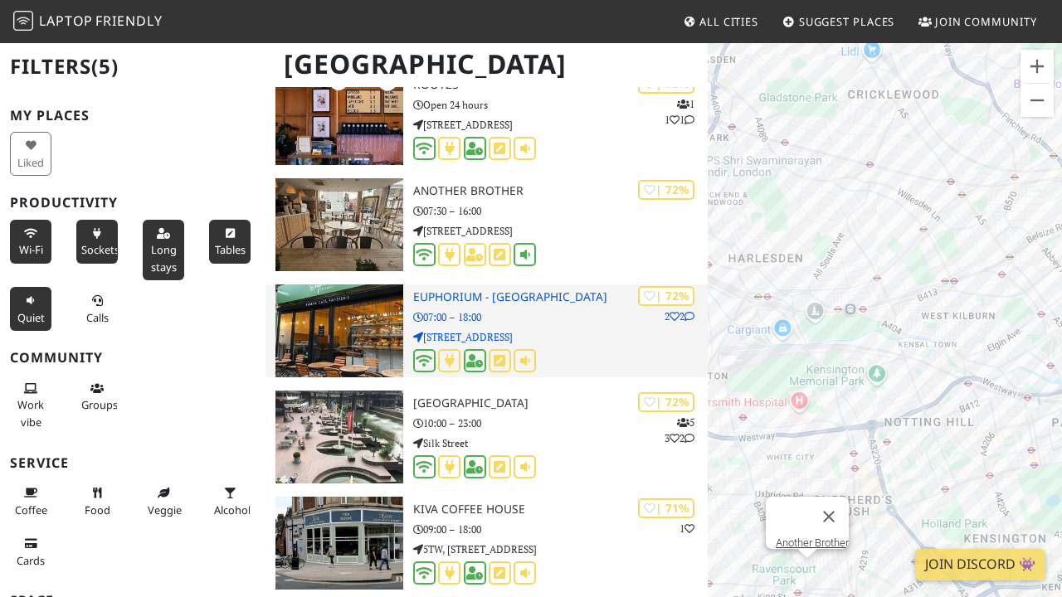
scroll to position [10255, 0]
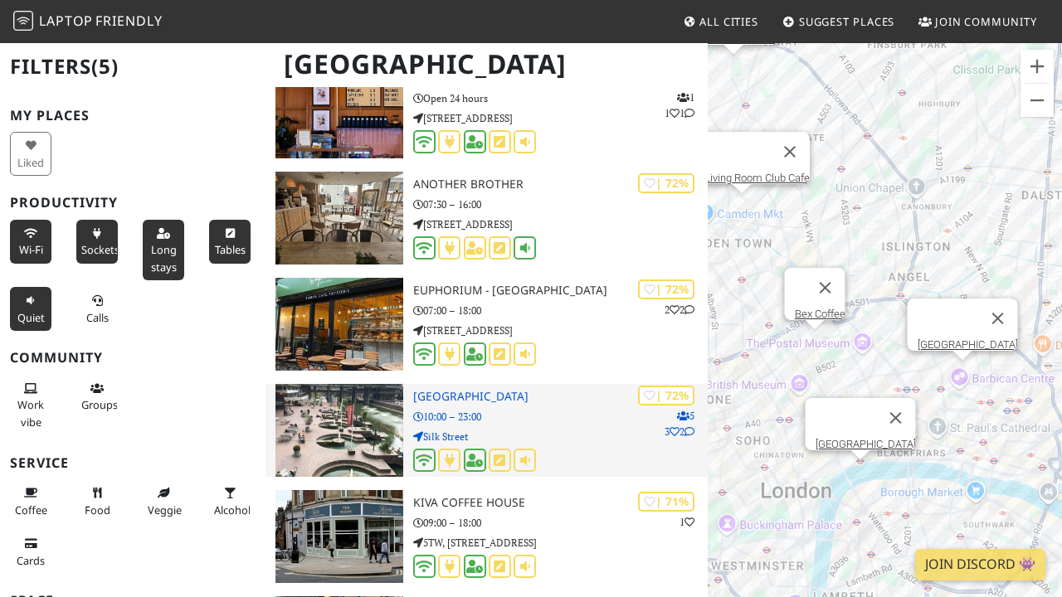
click at [570, 434] on p "Silk Street" at bounding box center [560, 437] width 295 height 16
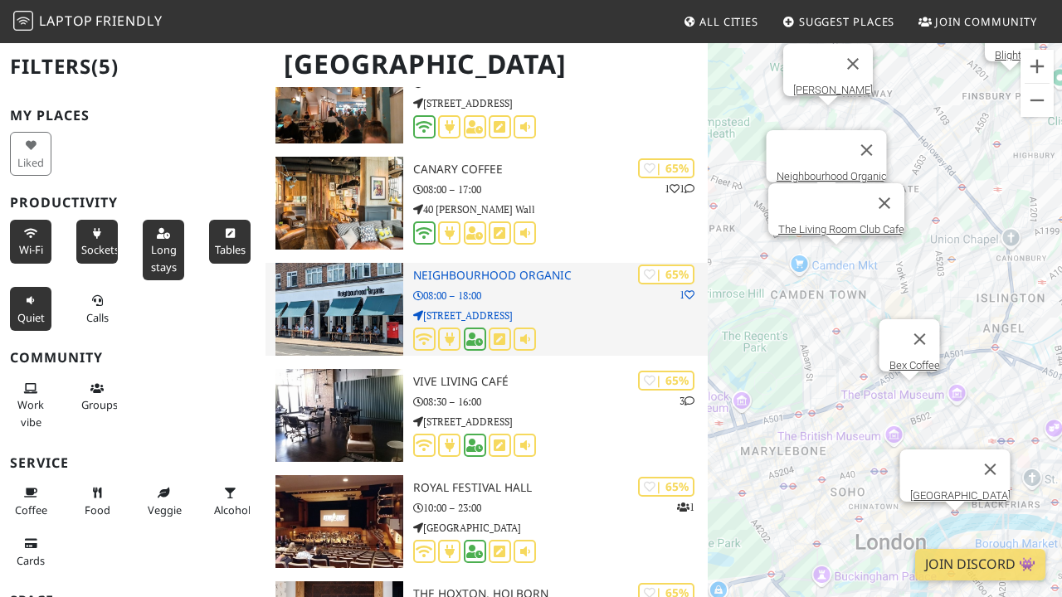
scroll to position [13467, 0]
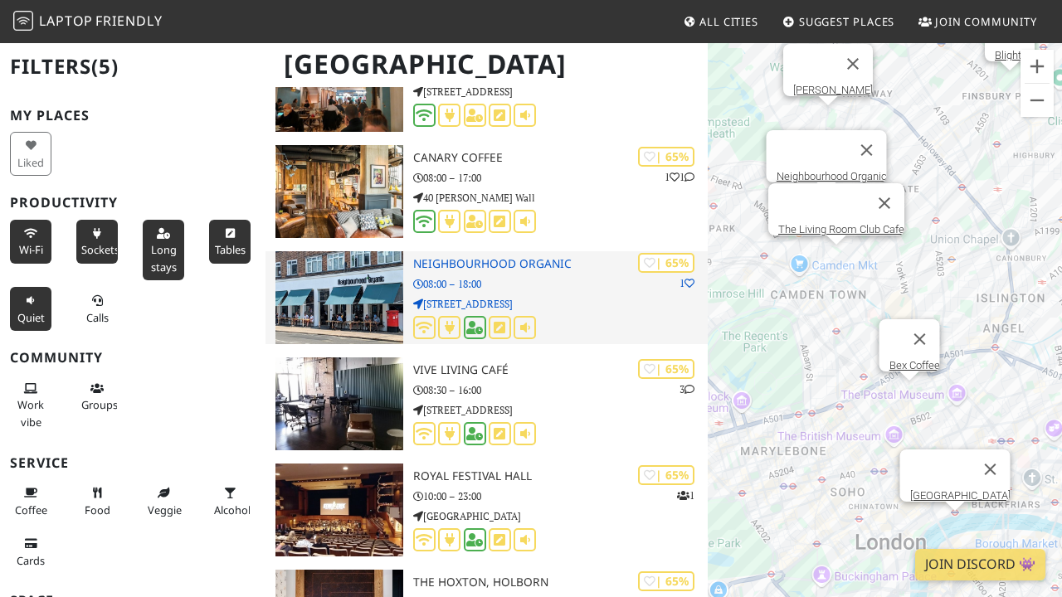
click at [579, 306] on p "212, 214 Kentish Town Road" at bounding box center [560, 304] width 295 height 16
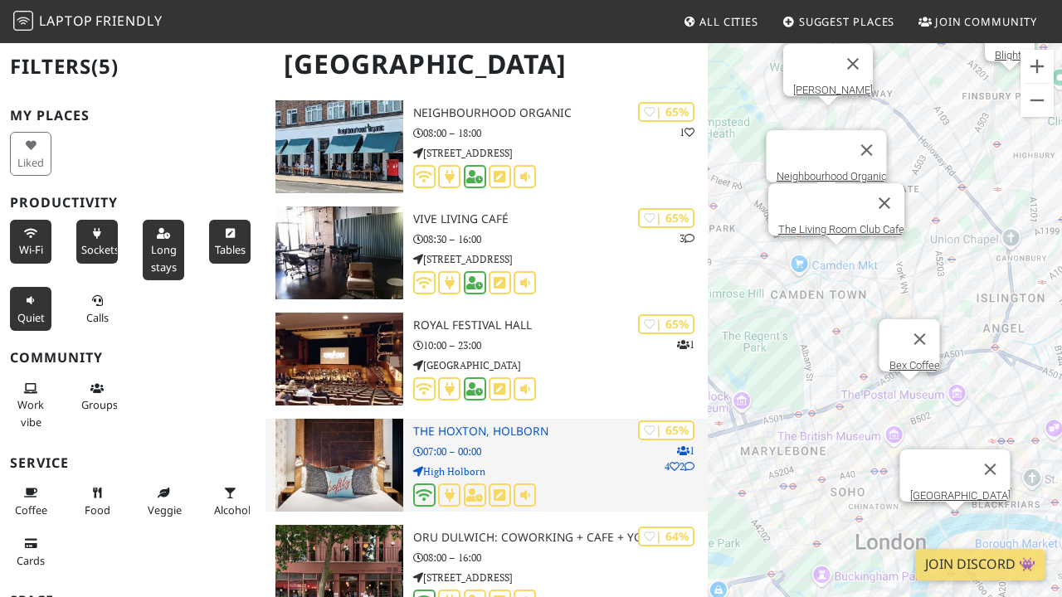
scroll to position [13622, 0]
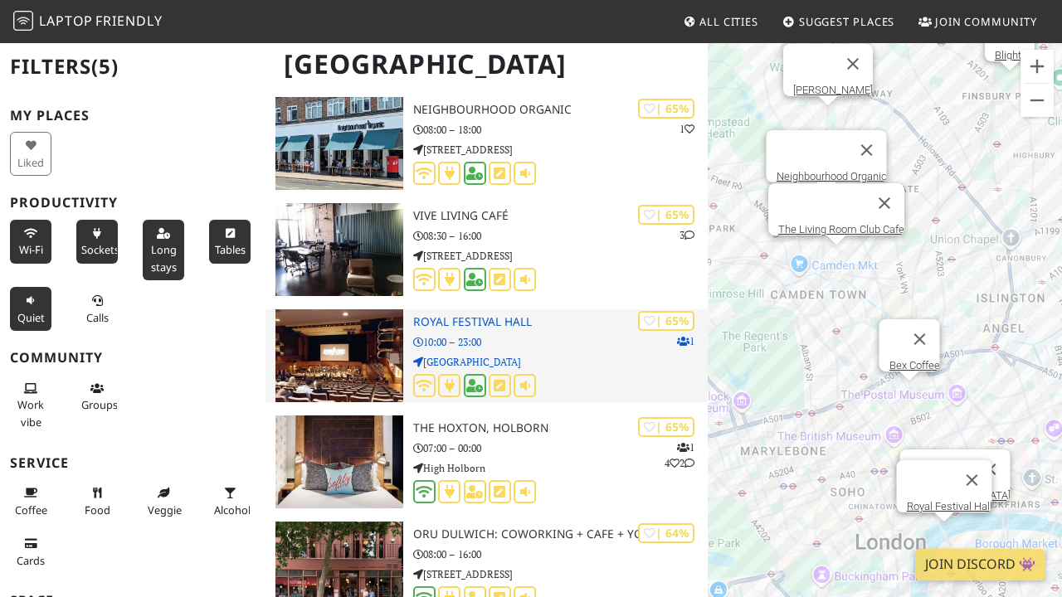
click at [558, 358] on p "Belvedere Road" at bounding box center [560, 362] width 295 height 16
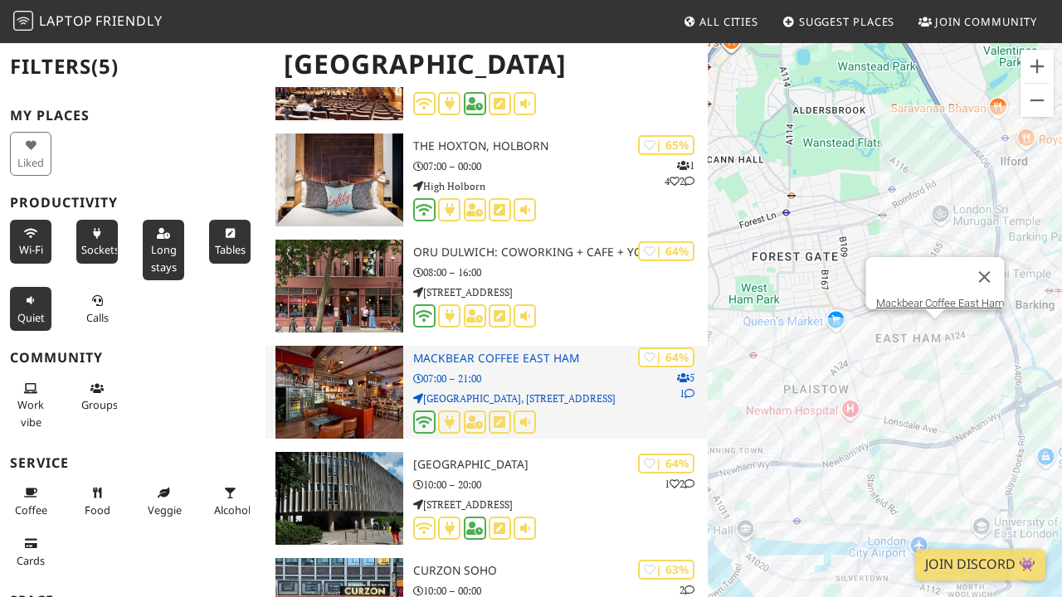
scroll to position [13965, 0]
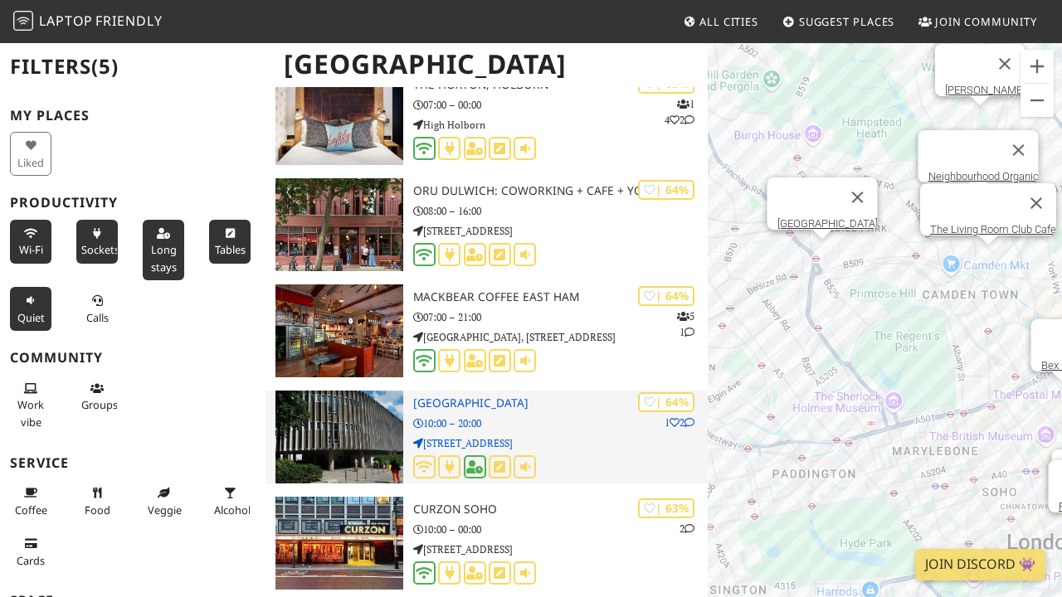
click at [555, 429] on div "| 64% 1 2 Swiss Cottage Library 10:00 – 20:00 88 Avenue Road" at bounding box center [560, 437] width 295 height 93
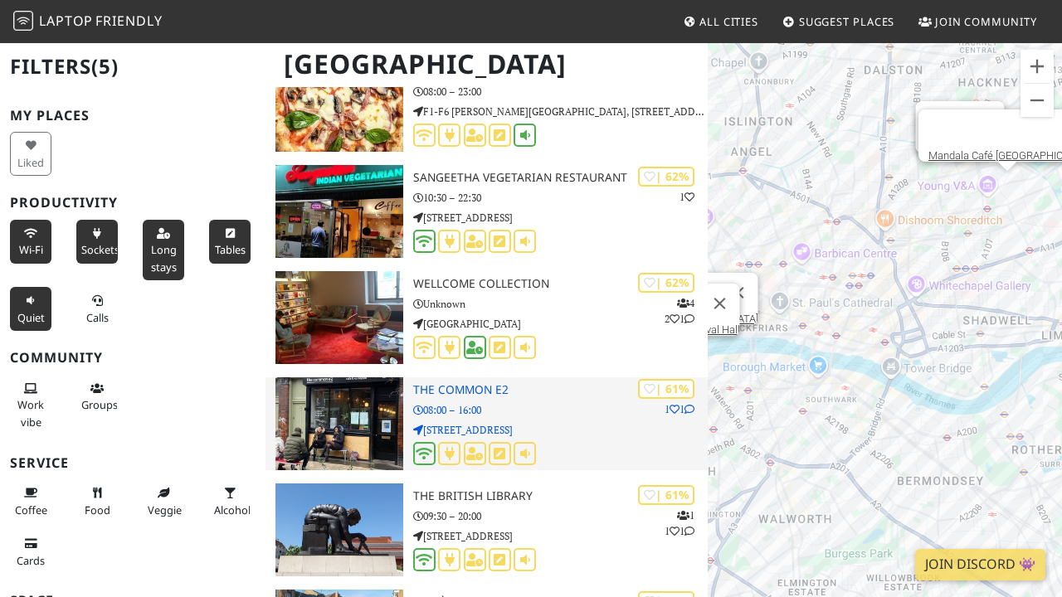
scroll to position [14510, 0]
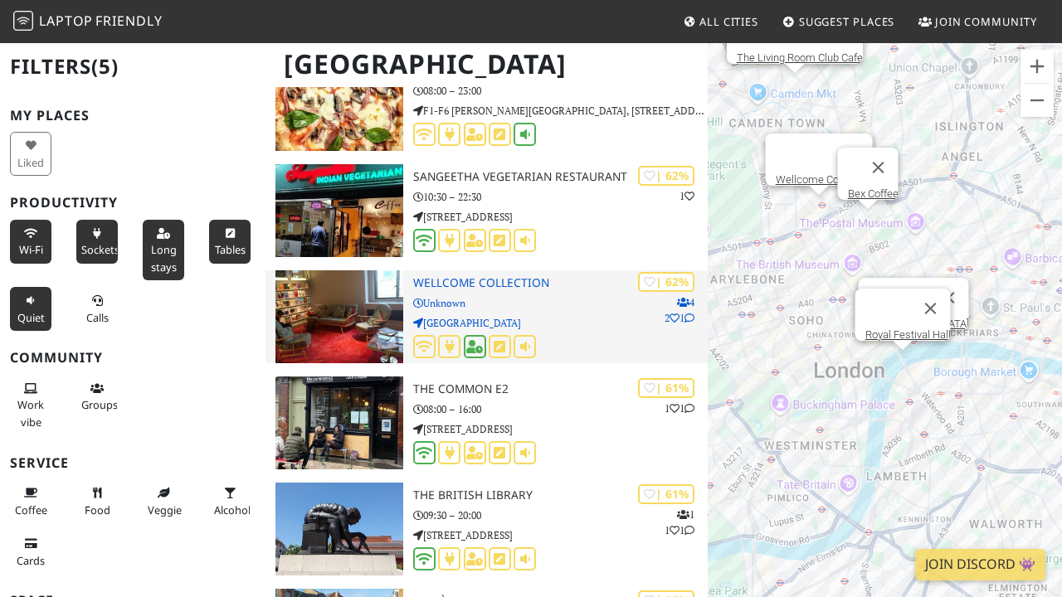
click at [577, 317] on p "Euston Road" at bounding box center [560, 323] width 295 height 16
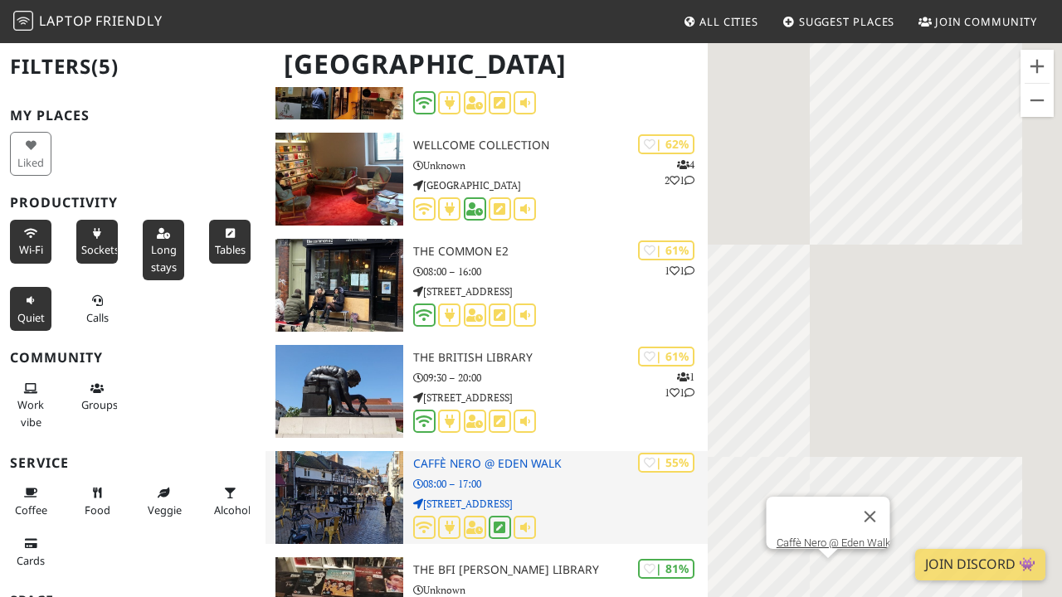
scroll to position [14682, 0]
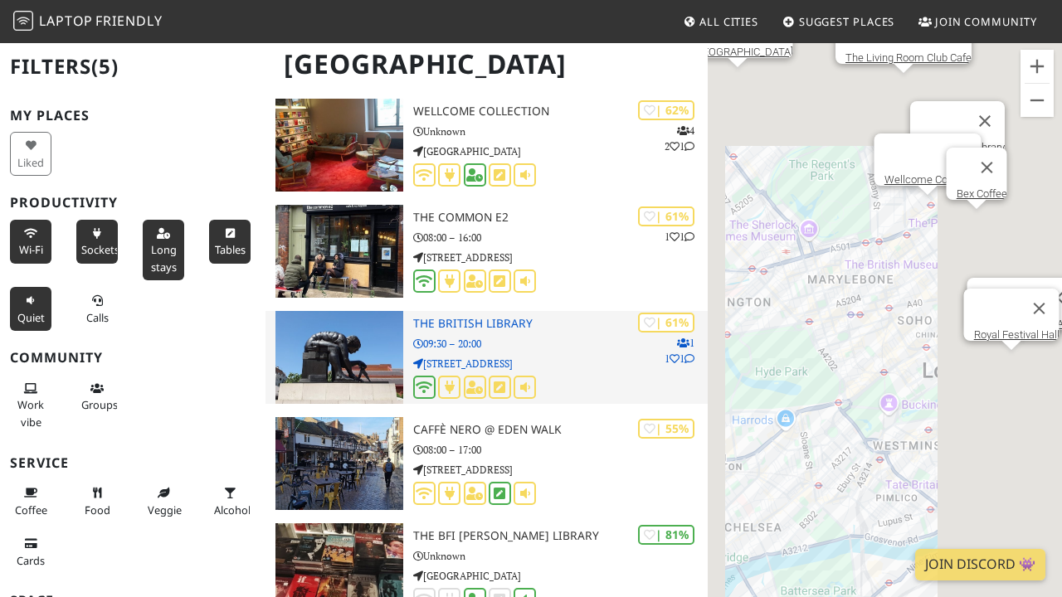
click at [568, 350] on div "| 61% 1 1 1 The British Library 09:30 – 20:00 96 Euston Rd" at bounding box center [560, 357] width 295 height 93
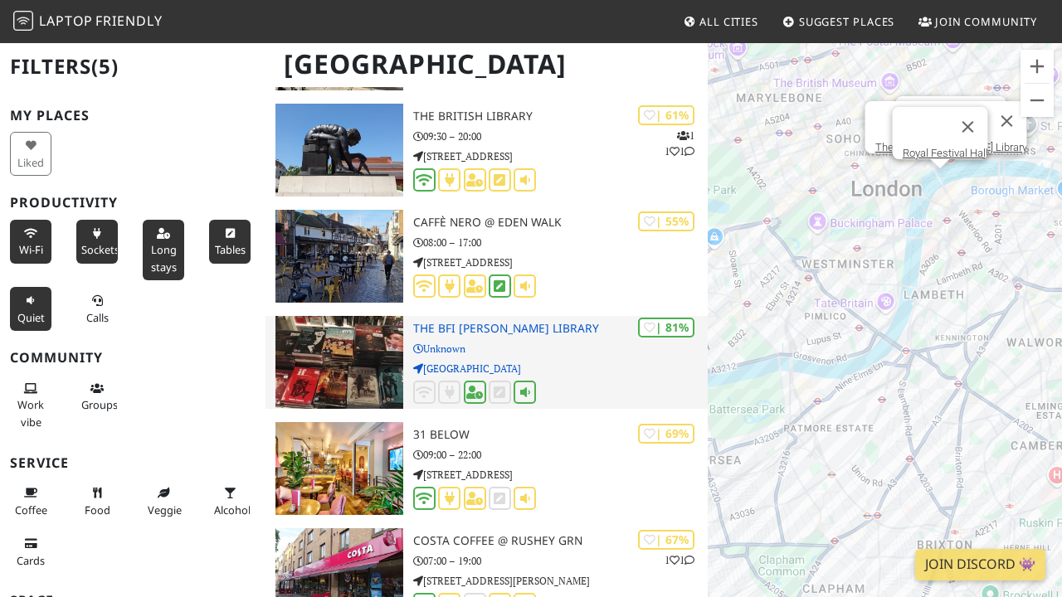
scroll to position [14899, 0]
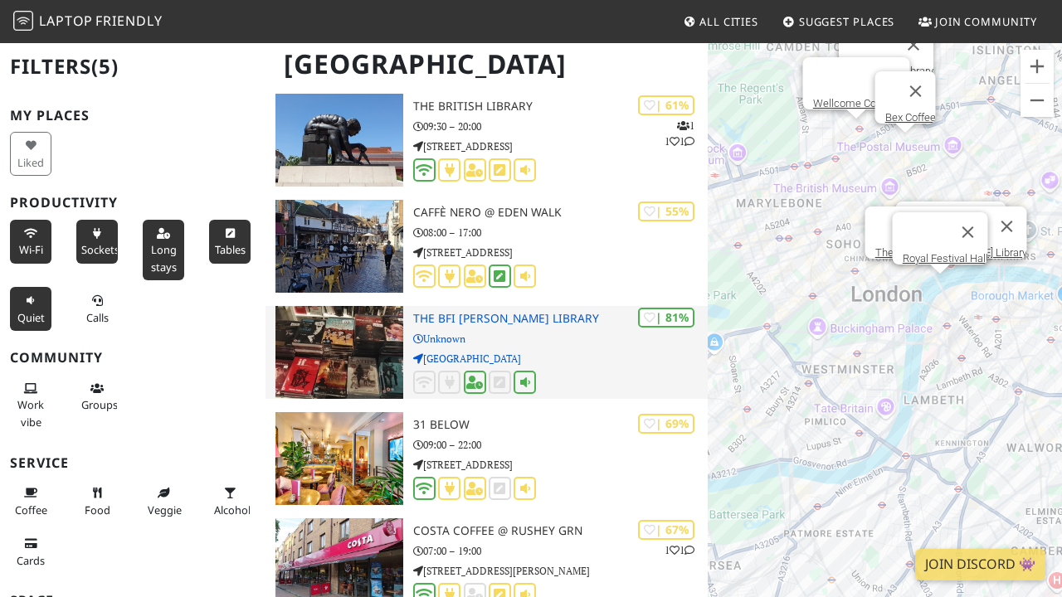
click at [576, 351] on p "Belvedere Road" at bounding box center [560, 359] width 295 height 16
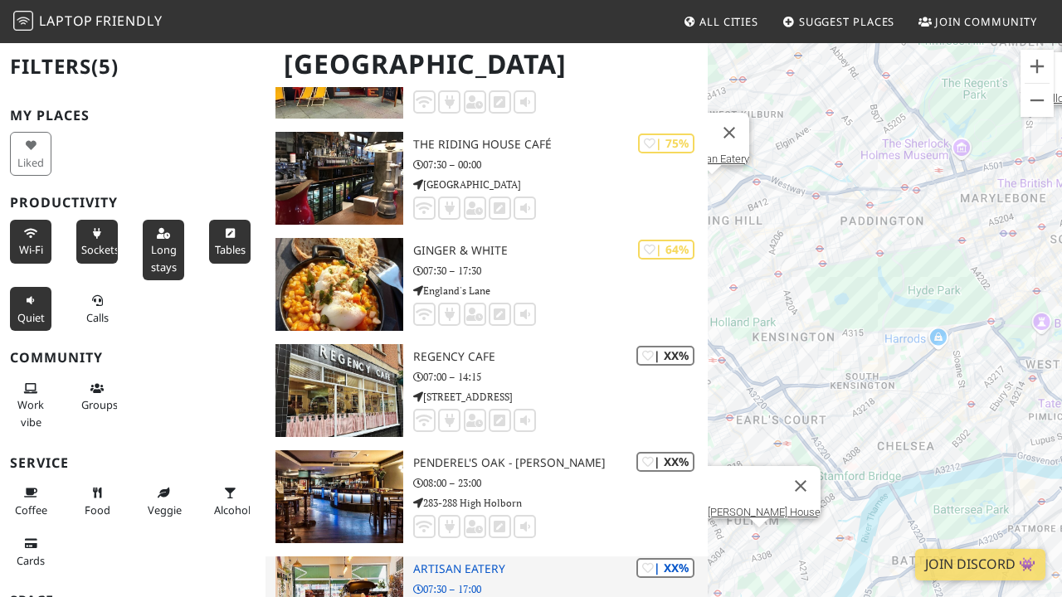
scroll to position [18225, 0]
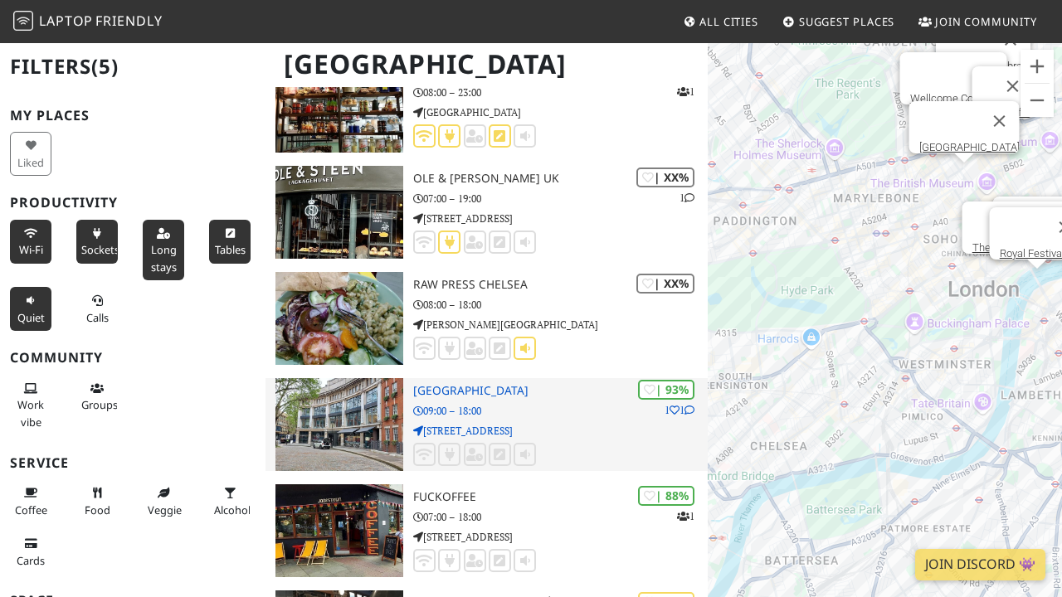
click at [567, 411] on p "09:00 – 18:00" at bounding box center [560, 411] width 295 height 16
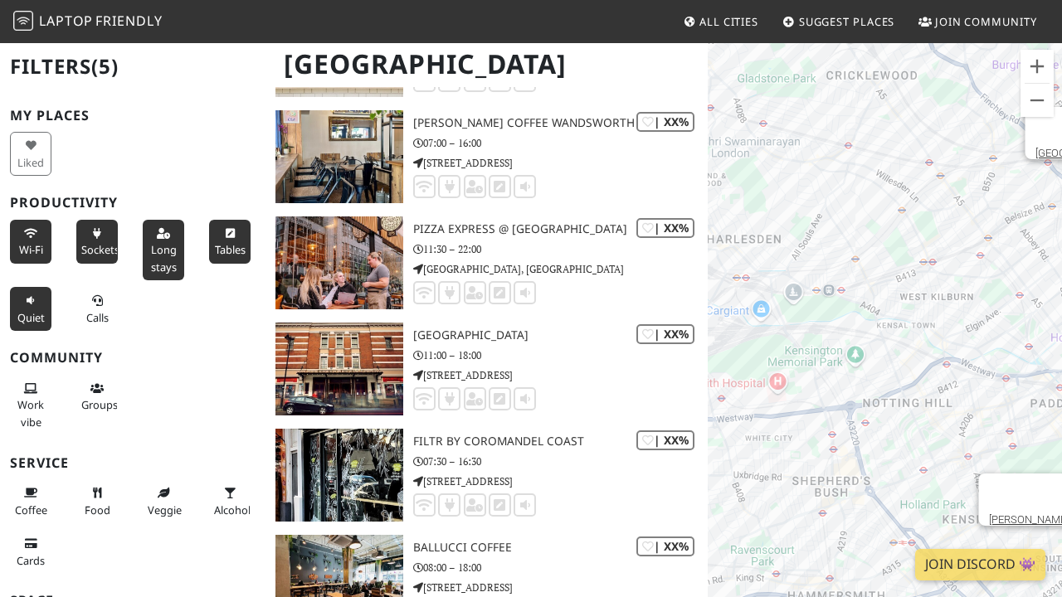
scroll to position [21101, 0]
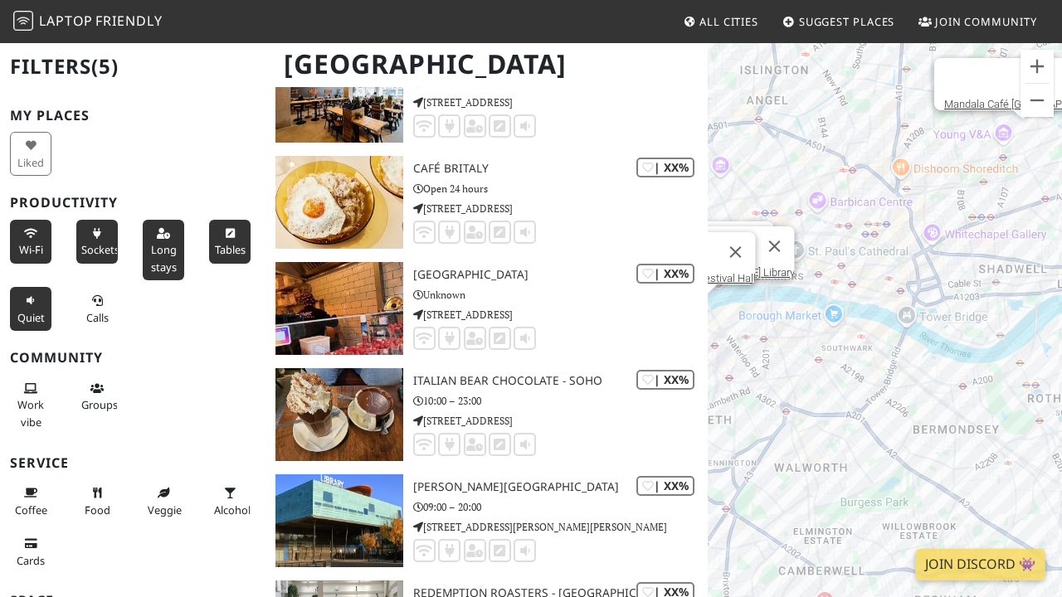
drag, startPoint x: 1005, startPoint y: 316, endPoint x: 978, endPoint y: 298, distance: 32.2
click at [978, 298] on div "Aragon House The Front Room Cafe National Theatre Lord Palmerston Bob's Café Mu…" at bounding box center [885, 339] width 354 height 597
click at [776, 359] on div "Aragon House The Front Room Cafe National Theatre Lord Palmerston Bob's Café Mu…" at bounding box center [885, 339] width 354 height 597
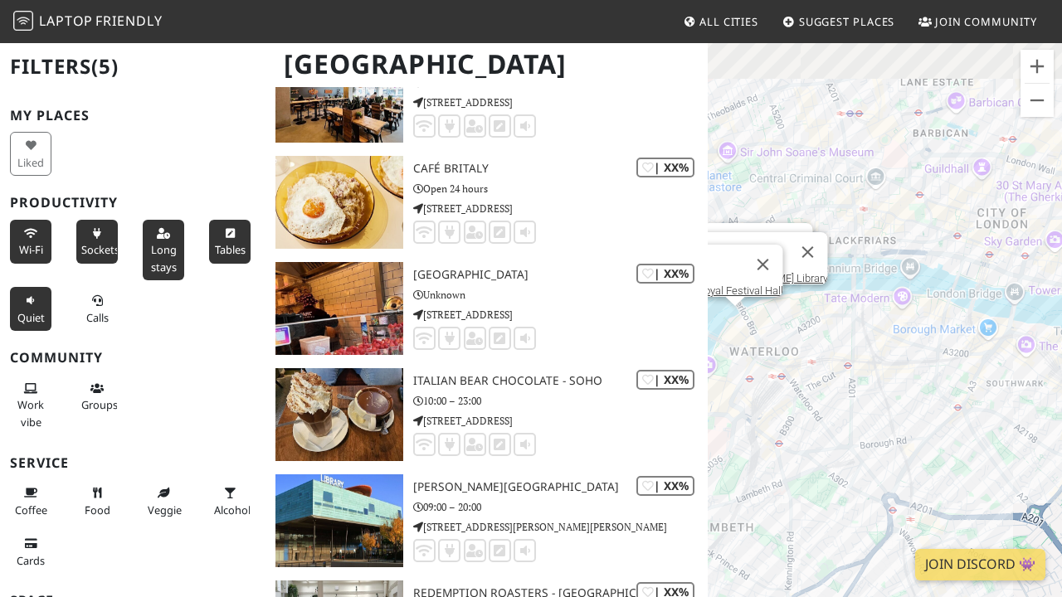
drag, startPoint x: 781, startPoint y: 333, endPoint x: 883, endPoint y: 382, distance: 112.1
click at [883, 382] on div "Aragon House The Front Room Cafe National Theatre Lord Palmerston Bob's Café Mu…" at bounding box center [885, 339] width 354 height 597
click at [894, 344] on div "Aragon House The Front Room Cafe National Theatre Lord Palmerston Bob's Café Mu…" at bounding box center [885, 339] width 354 height 597
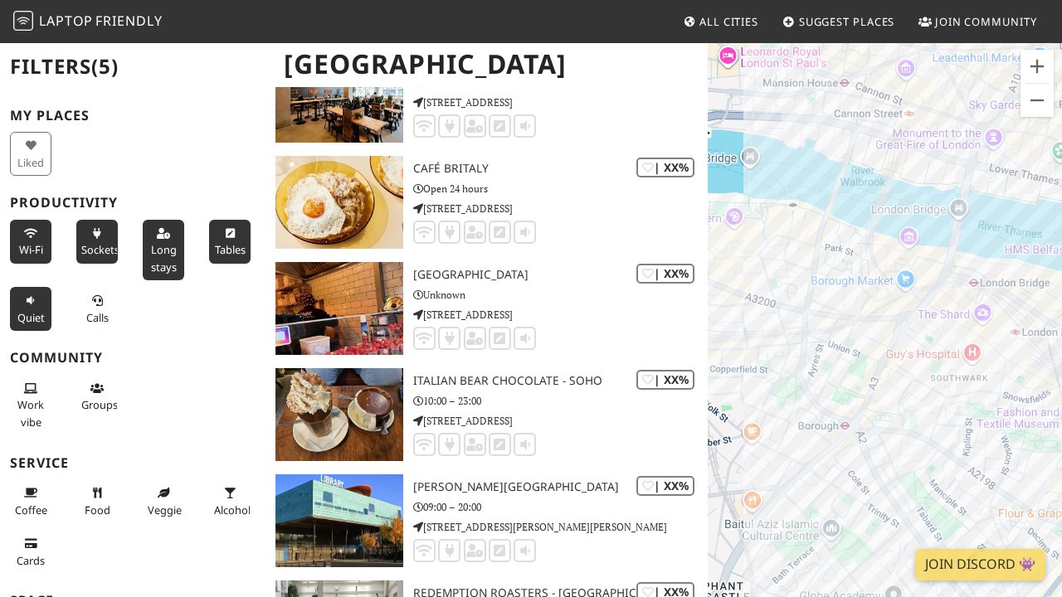
drag, startPoint x: 986, startPoint y: 396, endPoint x: 809, endPoint y: 349, distance: 183.5
click at [809, 349] on div "Aragon House The Front Room Cafe National Theatre Lord Palmerston Bob's Café Mu…" at bounding box center [885, 339] width 354 height 597
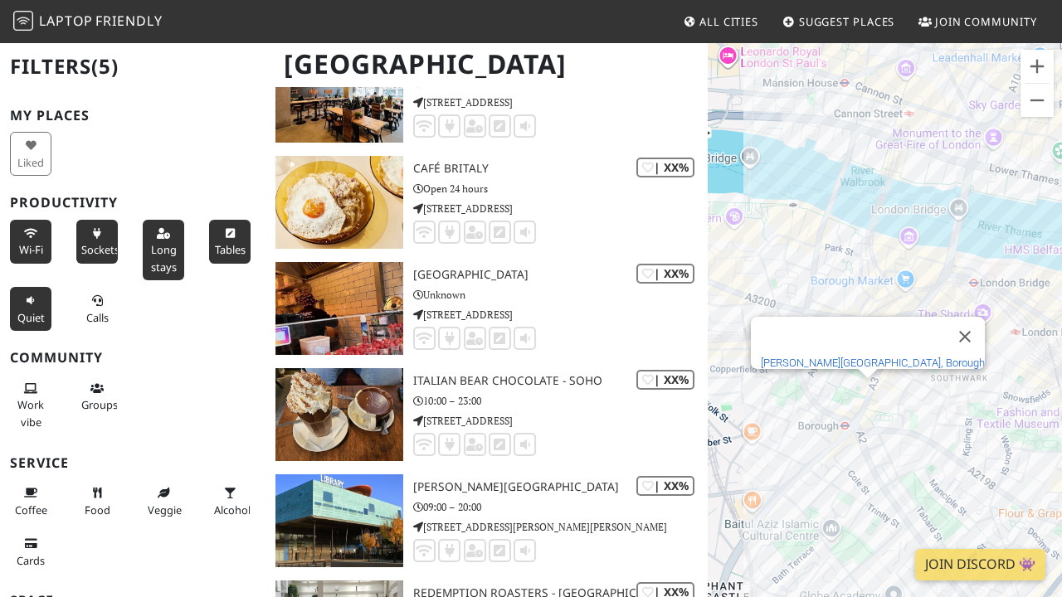
click at [845, 357] on link "[PERSON_NAME][GEOGRAPHIC_DATA], Borough" at bounding box center [873, 363] width 224 height 12
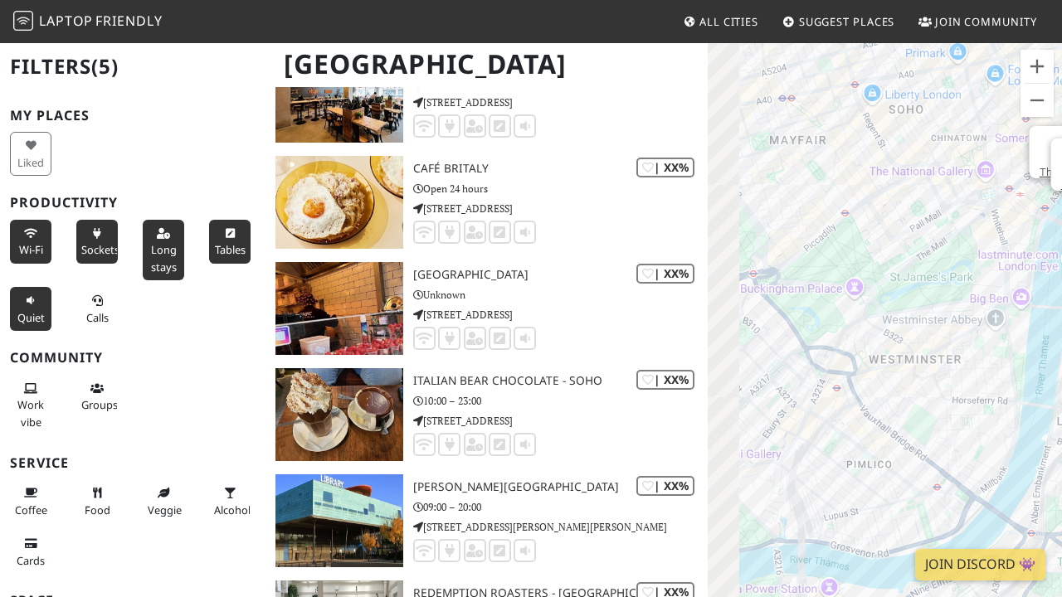
drag, startPoint x: 883, startPoint y: 449, endPoint x: 977, endPoint y: 182, distance: 282.6
click at [977, 182] on div "Aragon House The Front Room Cafe National Theatre Lord Palmerston Bob's Café Mu…" at bounding box center [885, 339] width 354 height 597
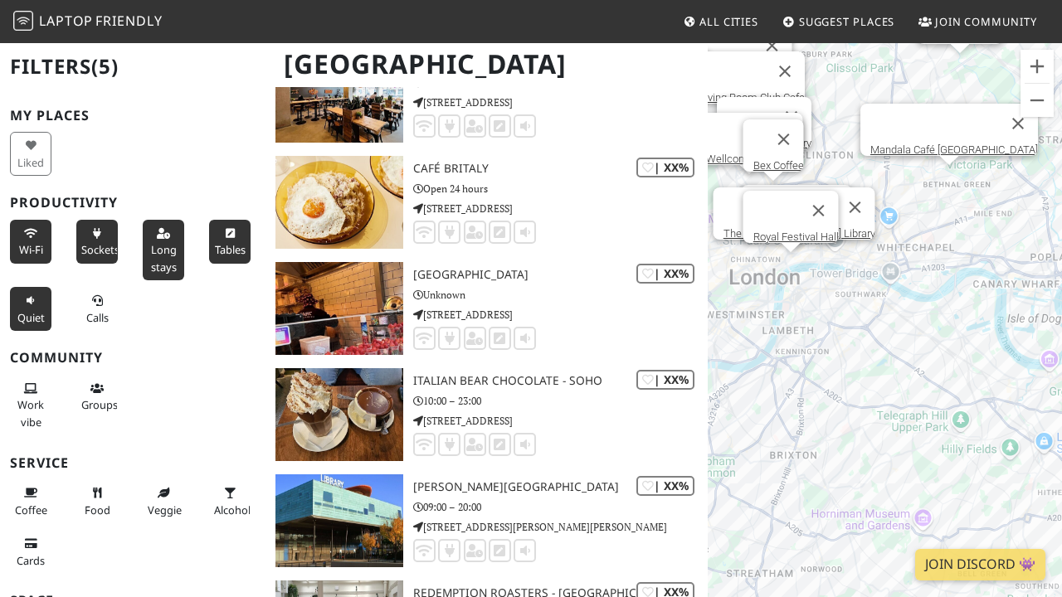
drag, startPoint x: 1022, startPoint y: 316, endPoint x: 775, endPoint y: 341, distance: 248.4
click at [775, 341] on div "Aragon House The Front Room Cafe National Theatre Lord Palmerston Bob's Café Mu…" at bounding box center [885, 339] width 354 height 597
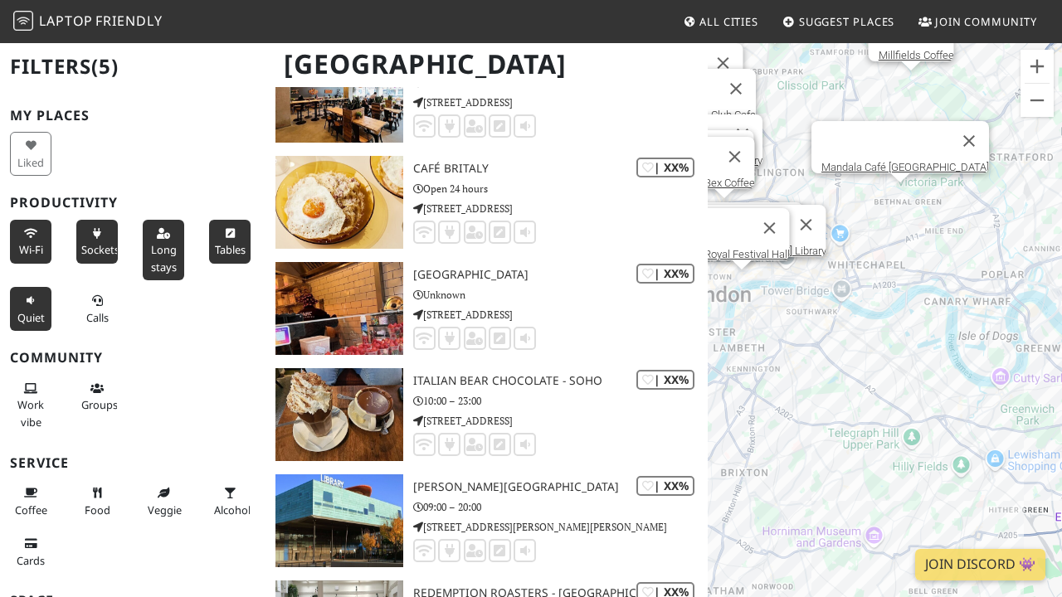
drag, startPoint x: 889, startPoint y: 302, endPoint x: 890, endPoint y: 312, distance: 10.0
click at [890, 312] on div "Aragon House The Front Room Cafe National Theatre Lord Palmerston Bob's Café Mu…" at bounding box center [885, 339] width 354 height 597
click at [877, 345] on div "Aragon House The Front Room Cafe National Theatre Lord Palmerston Bob's Café Mu…" at bounding box center [885, 339] width 354 height 597
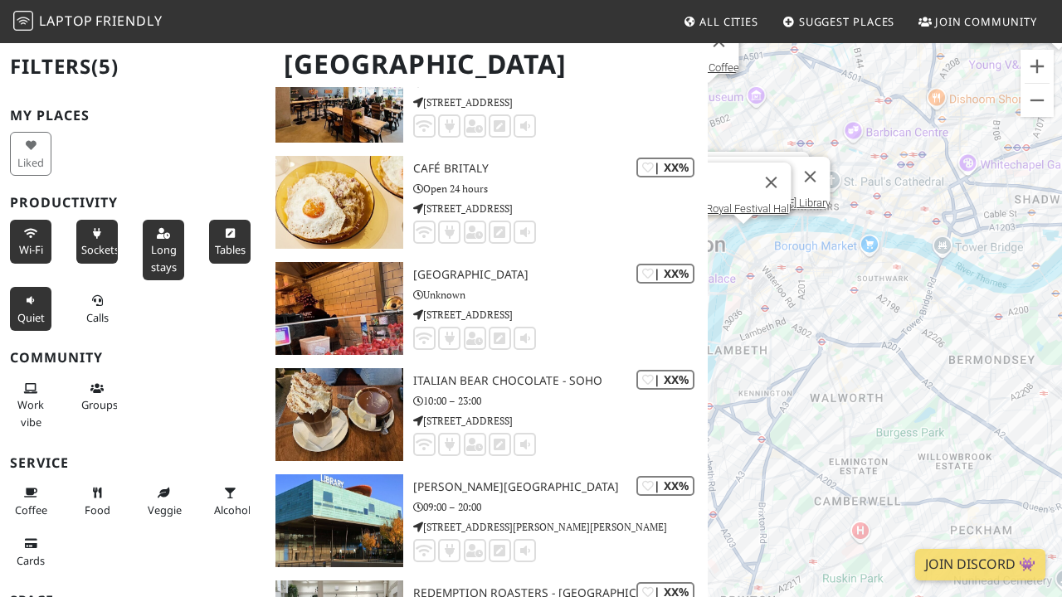
drag, startPoint x: 841, startPoint y: 305, endPoint x: 980, endPoint y: 305, distance: 139.4
click at [980, 305] on div "Aragon House The Front Room Cafe National Theatre Lord Palmerston Bob's Café Mu…" at bounding box center [885, 339] width 354 height 597
click at [885, 309] on div "Aragon House The Front Room Cafe National Theatre Lord Palmerston Bob's Café Mu…" at bounding box center [885, 339] width 354 height 597
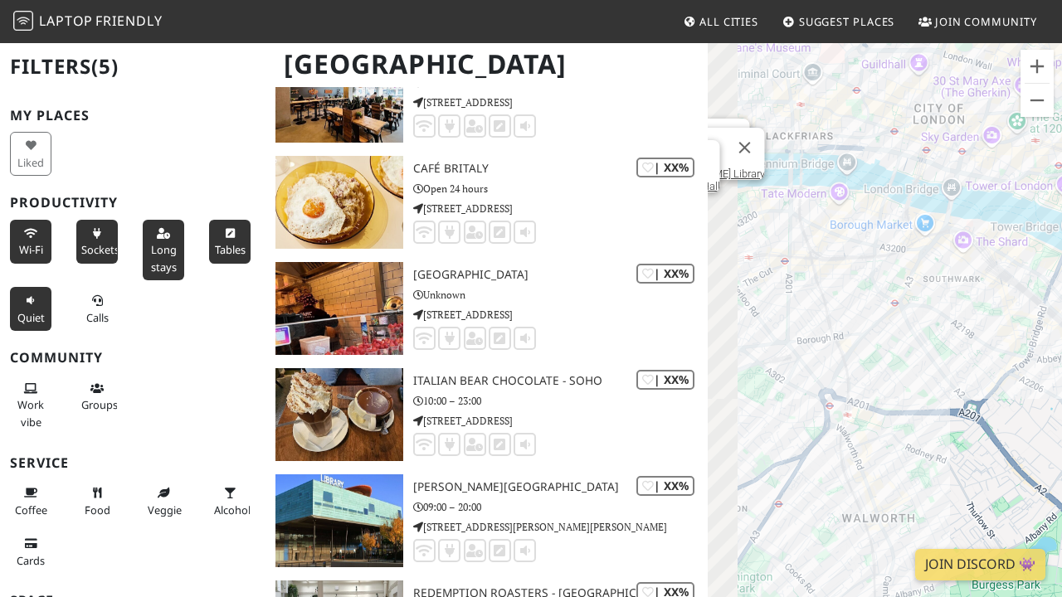
drag, startPoint x: 805, startPoint y: 206, endPoint x: 893, endPoint y: 234, distance: 93.1
click at [893, 234] on div "Aragon House The Front Room Cafe National Theatre Lord Palmerston Bob's Café Mu…" at bounding box center [885, 339] width 354 height 597
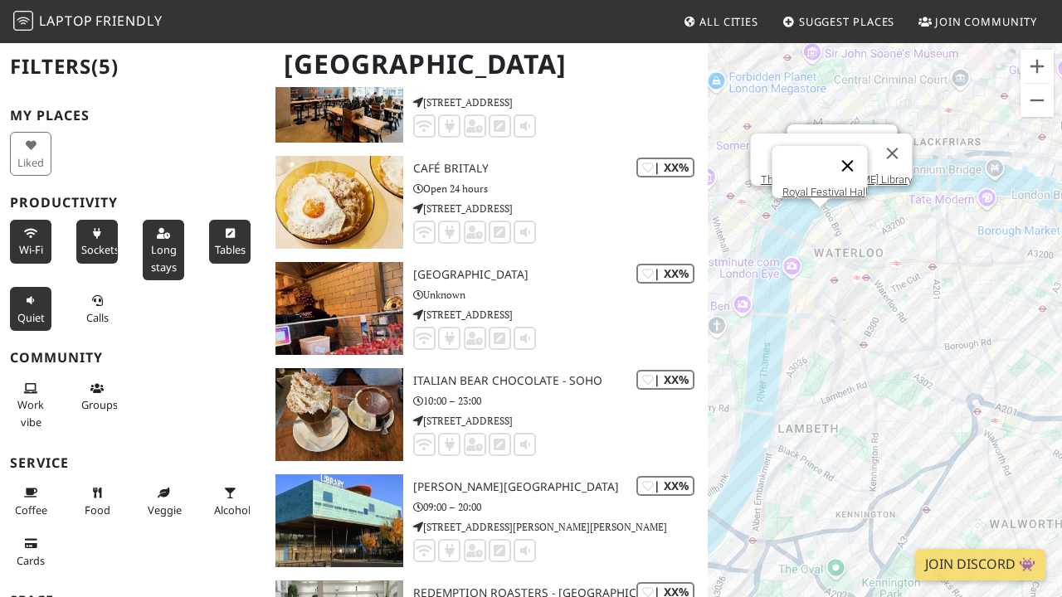
click at [858, 153] on button "Close" at bounding box center [847, 166] width 40 height 40
click at [878, 141] on button "Close" at bounding box center [892, 154] width 40 height 40
click at [879, 133] on button "Close" at bounding box center [877, 144] width 40 height 40
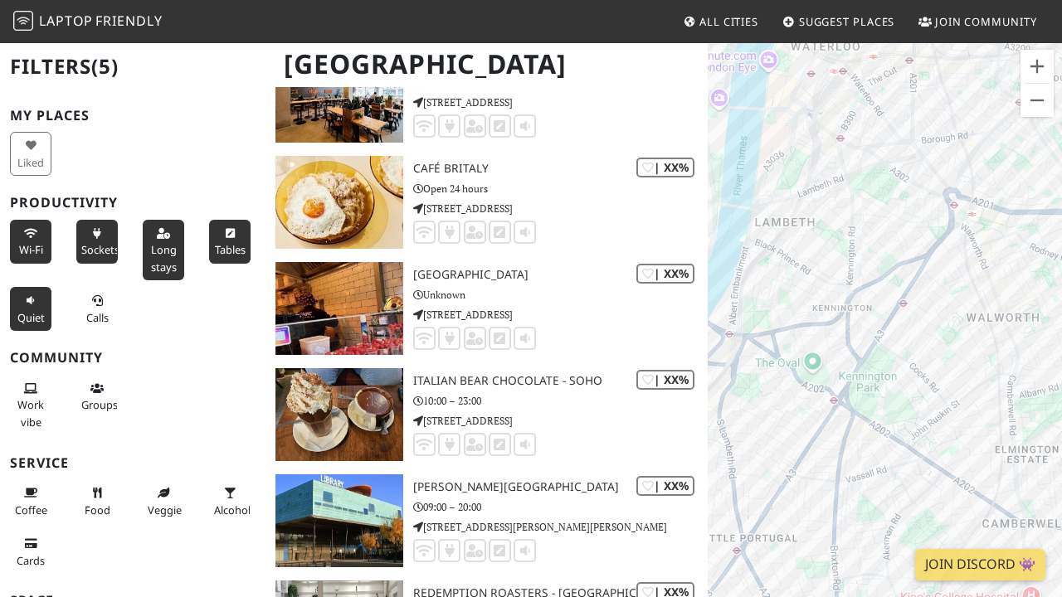
drag, startPoint x: 884, startPoint y: 519, endPoint x: 892, endPoint y: 311, distance: 208.3
click at [892, 311] on div "Aragon House The Front Room Cafe National Theatre Lord Palmerston Bob's Café Mu…" at bounding box center [885, 339] width 354 height 597
click at [851, 404] on div "Aragon House The Front Room Cafe National Theatre Lord Palmerston Bob's Café Mu…" at bounding box center [885, 339] width 354 height 597
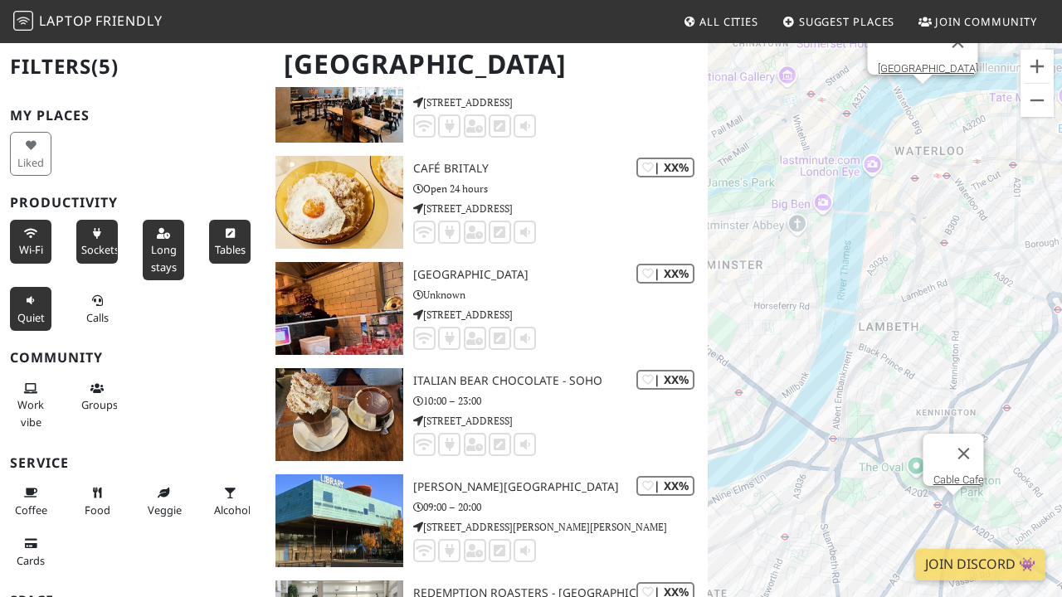
drag, startPoint x: 917, startPoint y: 504, endPoint x: 782, endPoint y: 329, distance: 221.2
click at [782, 329] on div "Aragon House The Front Room Cafe National Theatre Lord Palmerston Bob's Café Mu…" at bounding box center [885, 339] width 354 height 597
click at [946, 474] on link "Cable Cafe" at bounding box center [957, 480] width 51 height 12
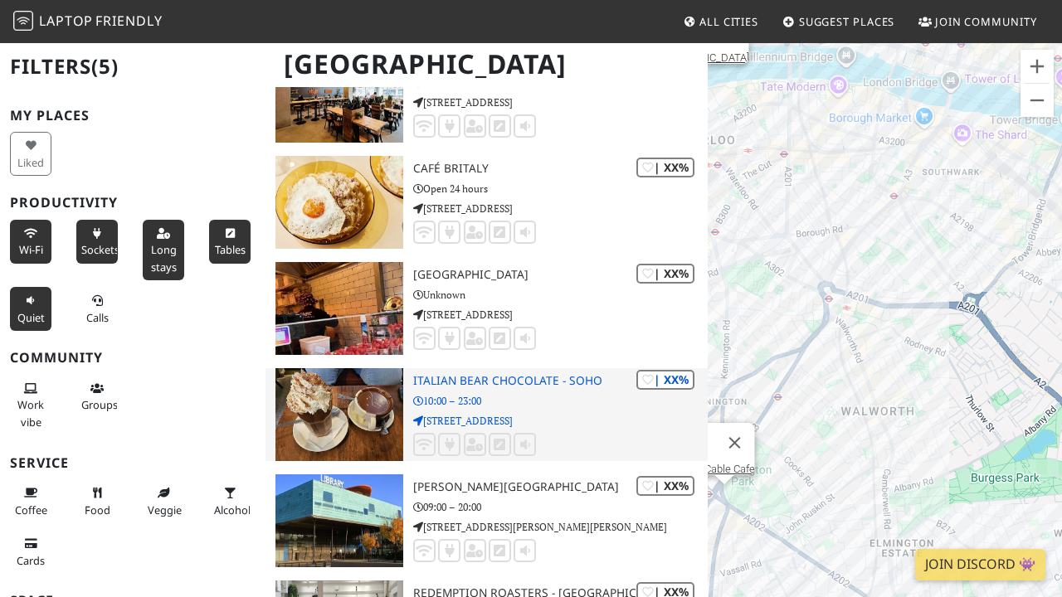
drag, startPoint x: 951, startPoint y: 364, endPoint x: 698, endPoint y: 377, distance: 253.3
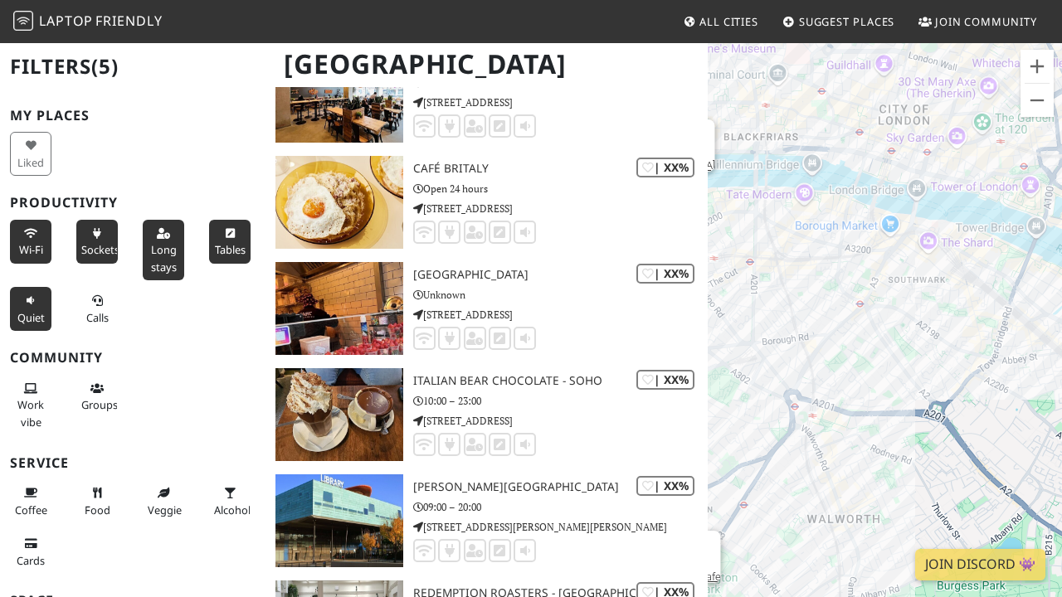
drag, startPoint x: 871, startPoint y: 238, endPoint x: 826, endPoint y: 333, distance: 105.4
click at [826, 333] on div "Aragon House The Front Room Cafe National Theatre Lord Palmerston Bob's Café Mu…" at bounding box center [885, 339] width 354 height 597
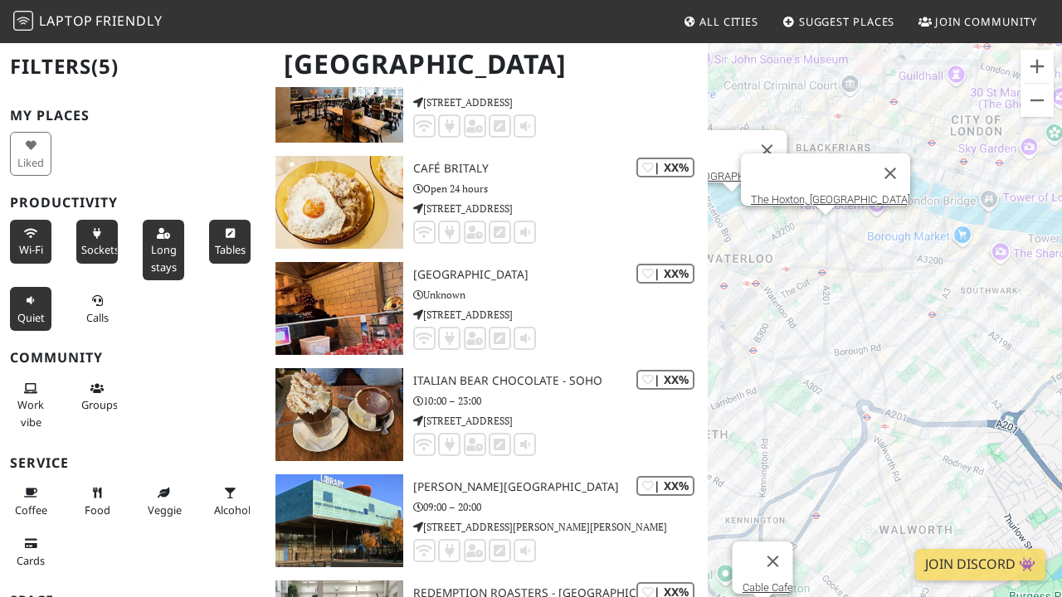
click at [828, 228] on div "Aragon House The Front Room Cafe National Theatre Lord Palmerston Bob's Café Mu…" at bounding box center [885, 339] width 354 height 597
click at [837, 182] on div at bounding box center [810, 173] width 119 height 40
click at [837, 193] on link "The Hoxton, Southwark" at bounding box center [830, 199] width 159 height 12
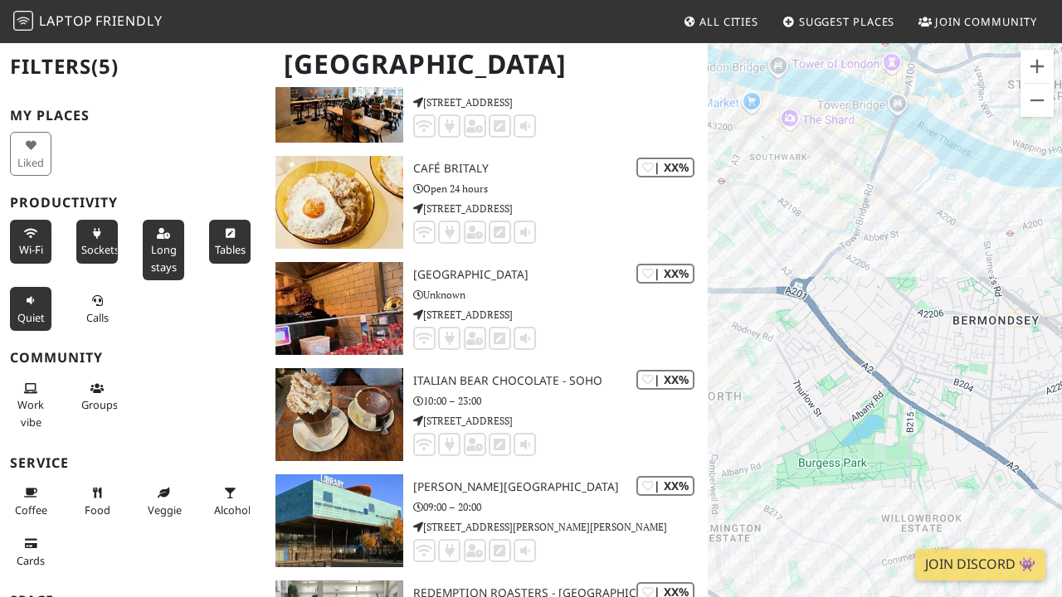
drag, startPoint x: 879, startPoint y: 319, endPoint x: 844, endPoint y: 415, distance: 102.6
click at [844, 415] on div "Aragon House The Front Room Cafe National Theatre Lord Palmerston Bob's Café Mu…" at bounding box center [885, 339] width 354 height 597
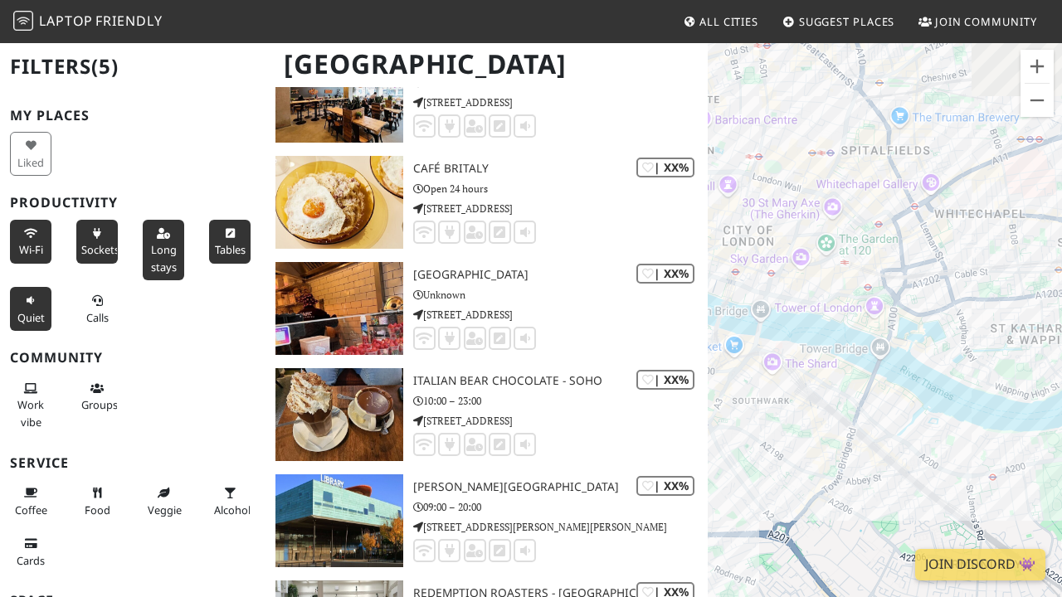
drag, startPoint x: 816, startPoint y: 279, endPoint x: 795, endPoint y: 441, distance: 164.0
click at [795, 441] on div "Aragon House The Front Room Cafe National Theatre Lord Palmerston Bob's Café Mu…" at bounding box center [885, 339] width 354 height 597
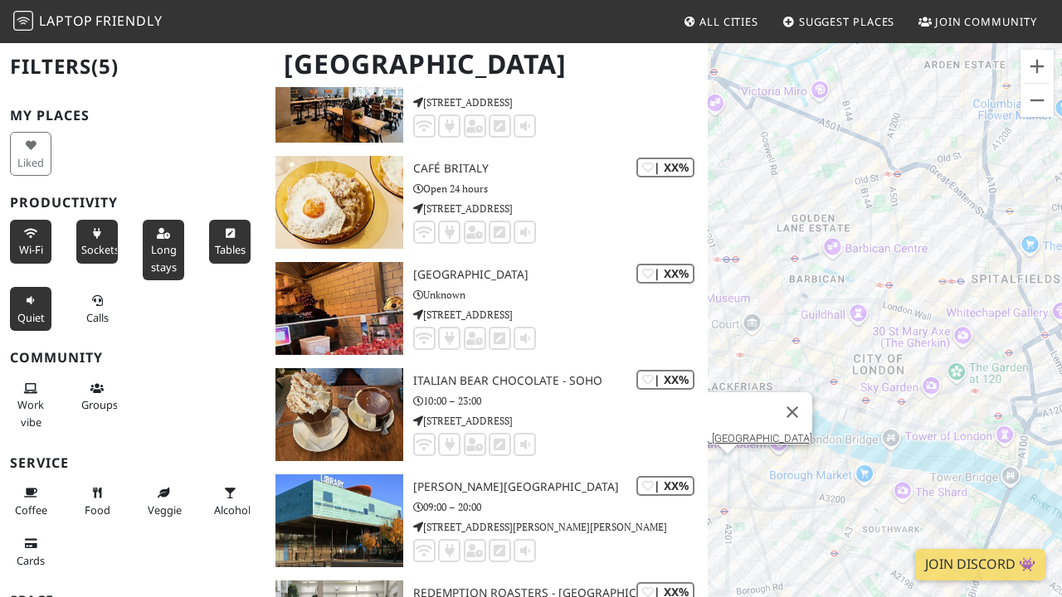
drag, startPoint x: 833, startPoint y: 236, endPoint x: 838, endPoint y: 306, distance: 69.9
click at [838, 306] on div "Aragon House The Front Room Cafe National Theatre Lord Palmerston Bob's Café Mu…" at bounding box center [885, 339] width 354 height 597
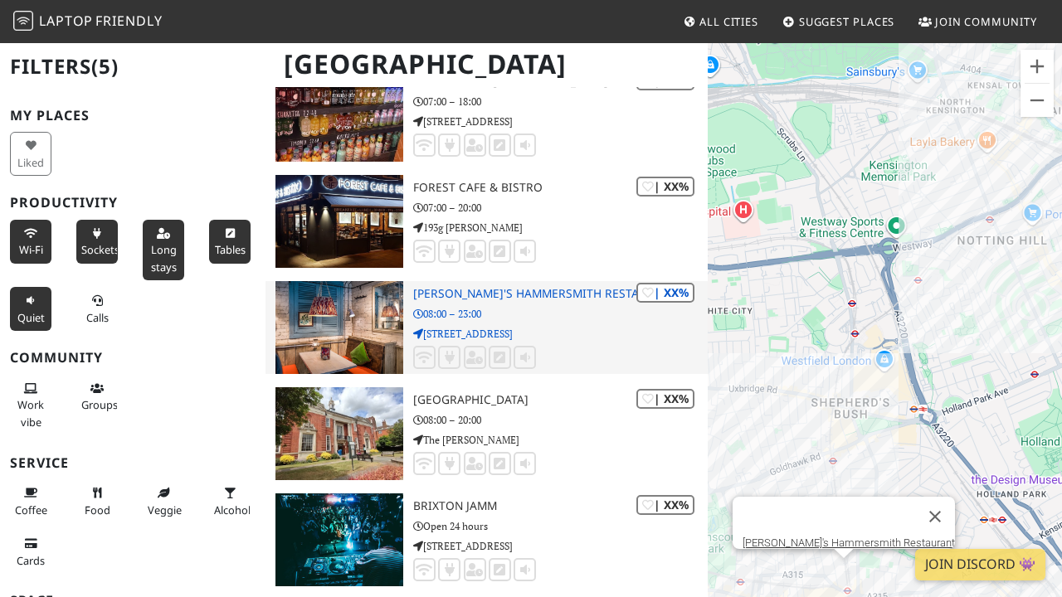
scroll to position [23714, 0]
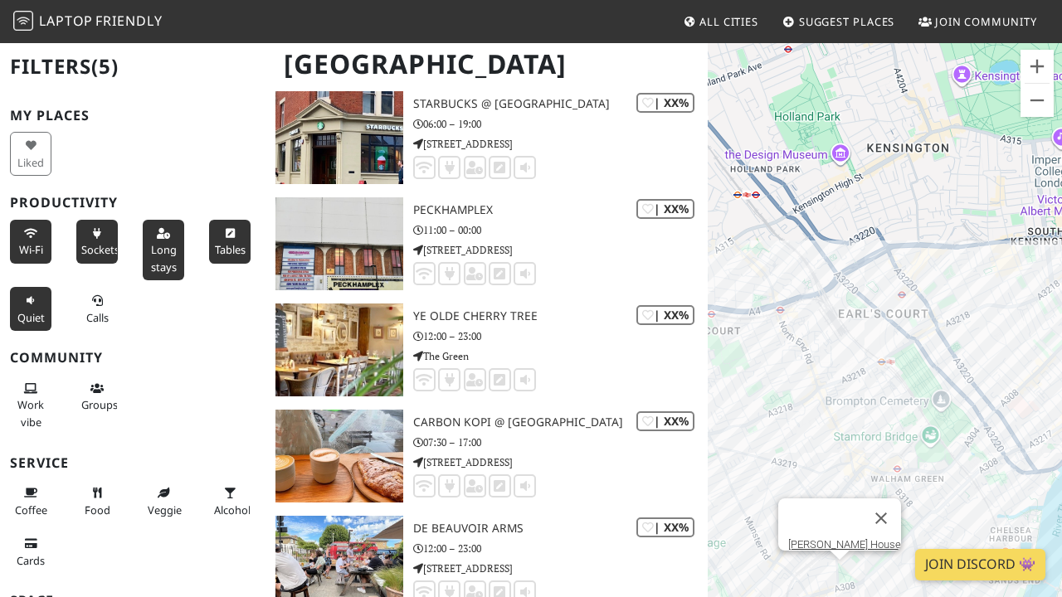
click at [956, 554] on link "Join Discord 👾" at bounding box center [980, 565] width 130 height 32
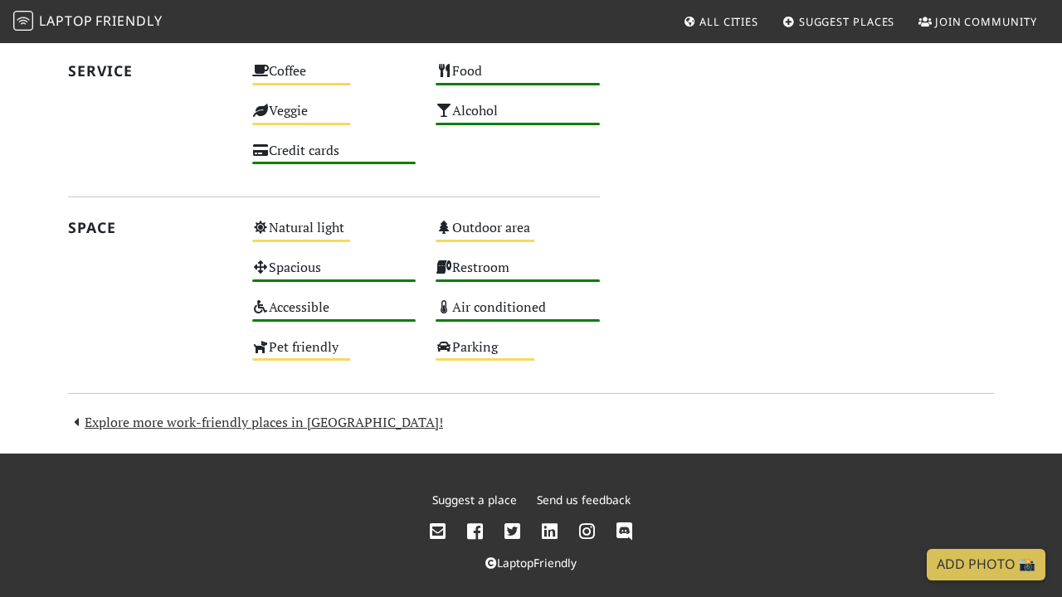
scroll to position [992, 0]
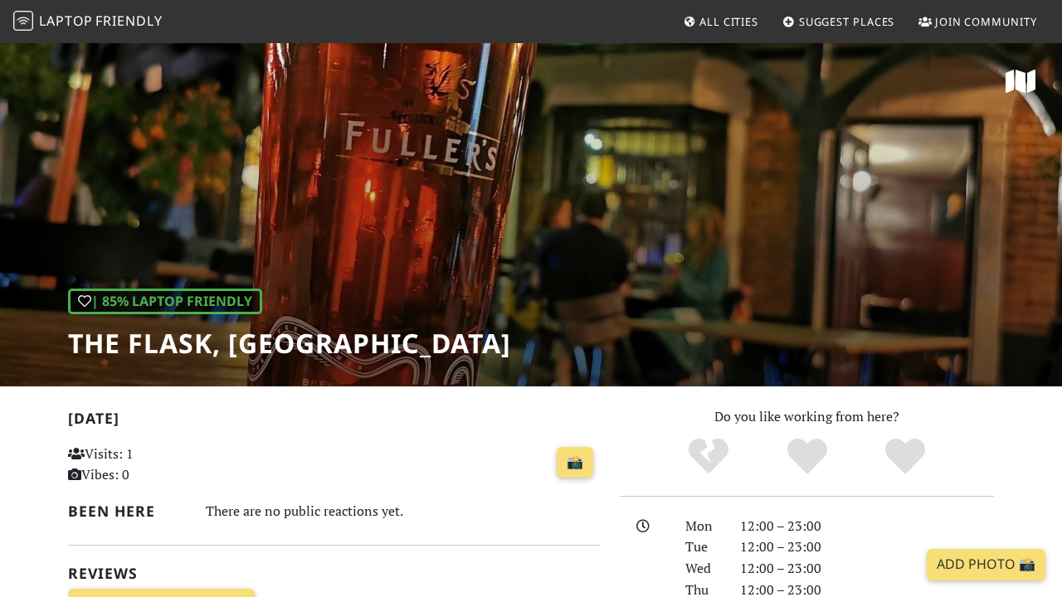
scroll to position [-1, 0]
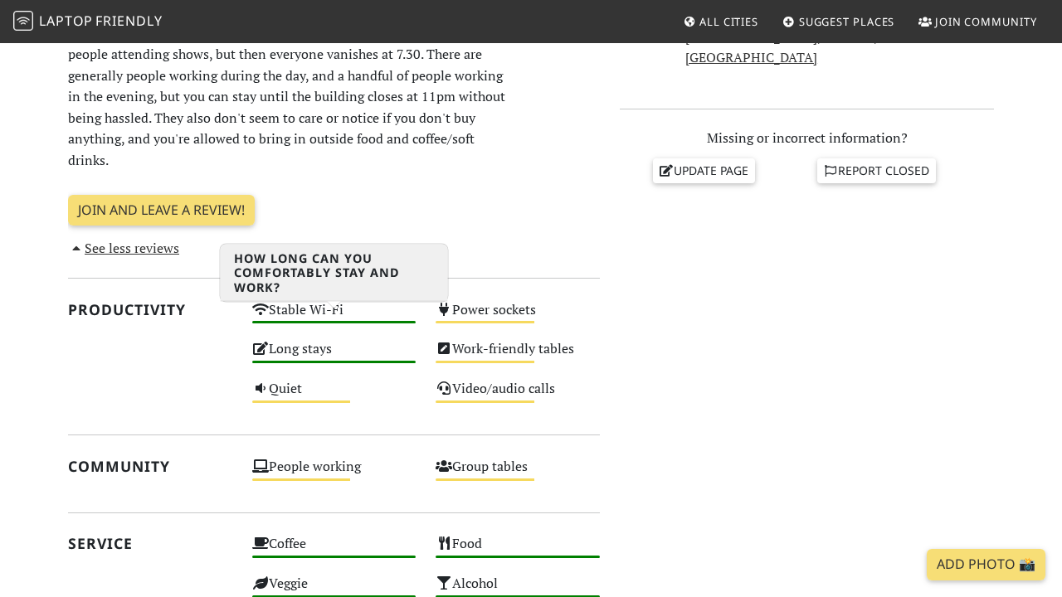
scroll to position [662, 0]
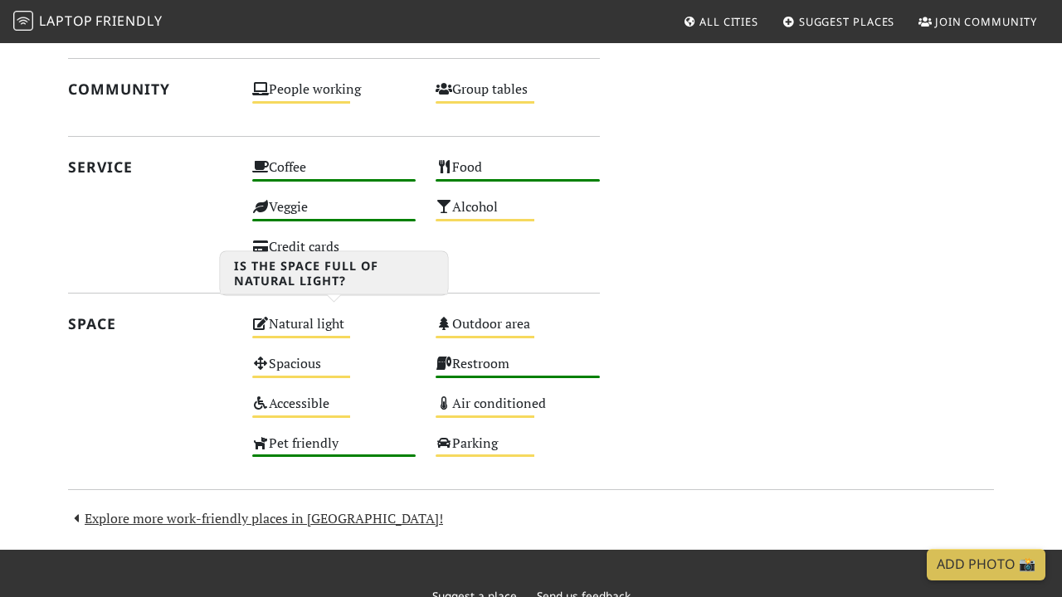
scroll to position [990, 0]
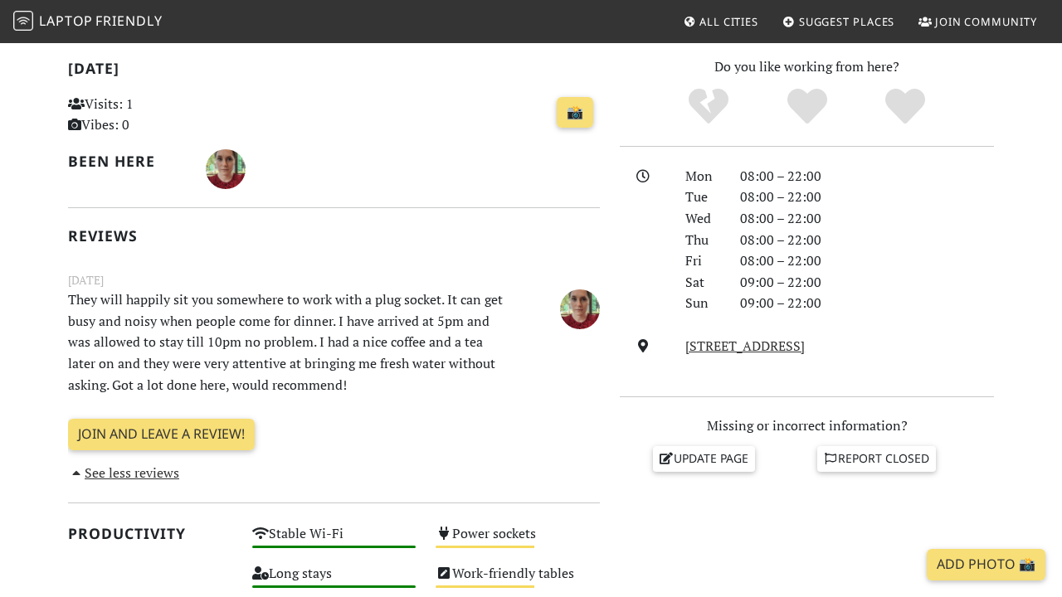
scroll to position [351, 0]
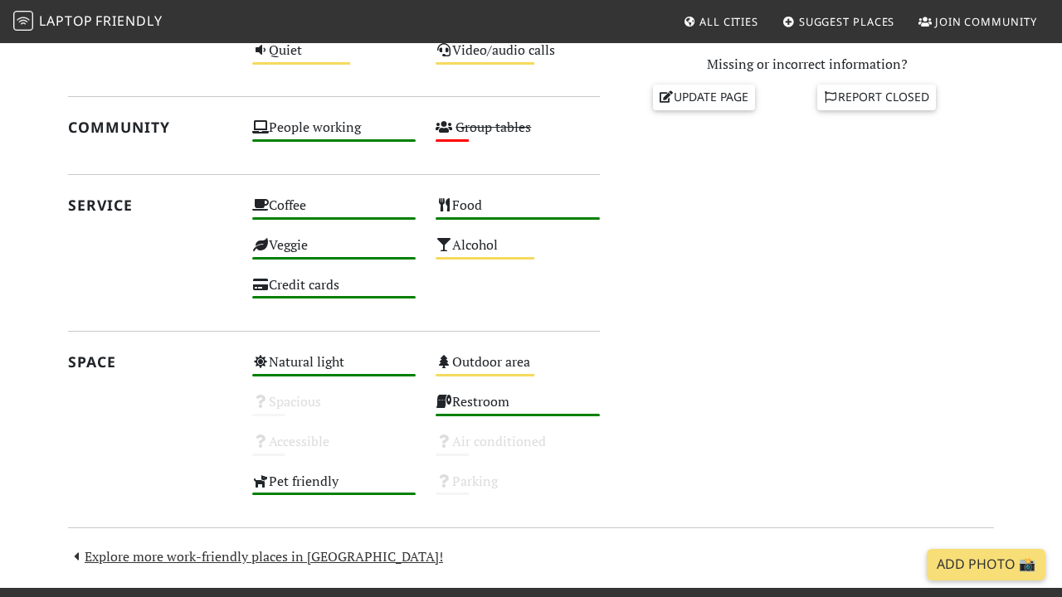
scroll to position [714, 0]
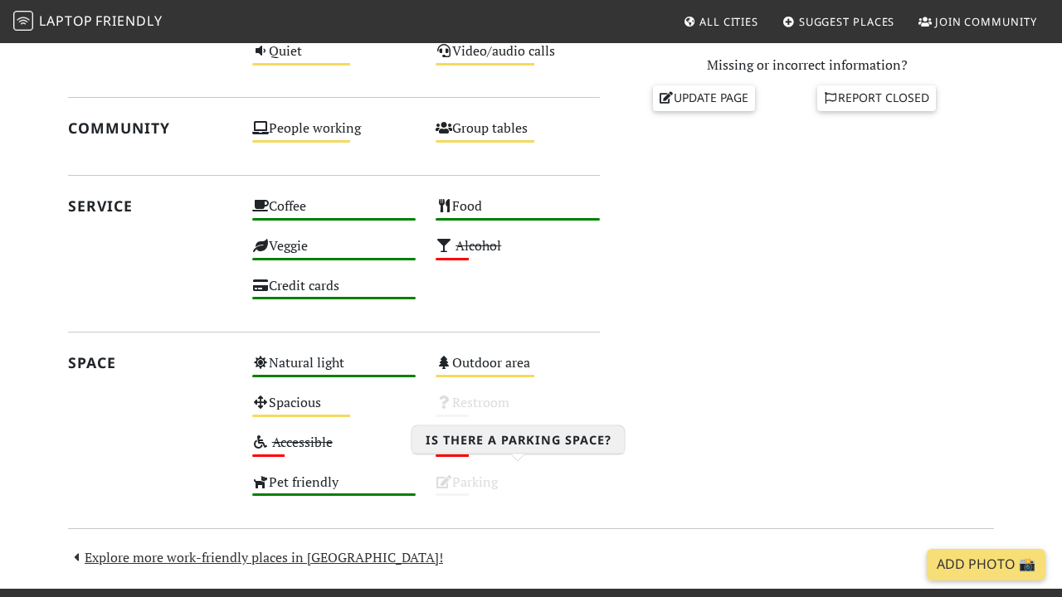
scroll to position [727, 0]
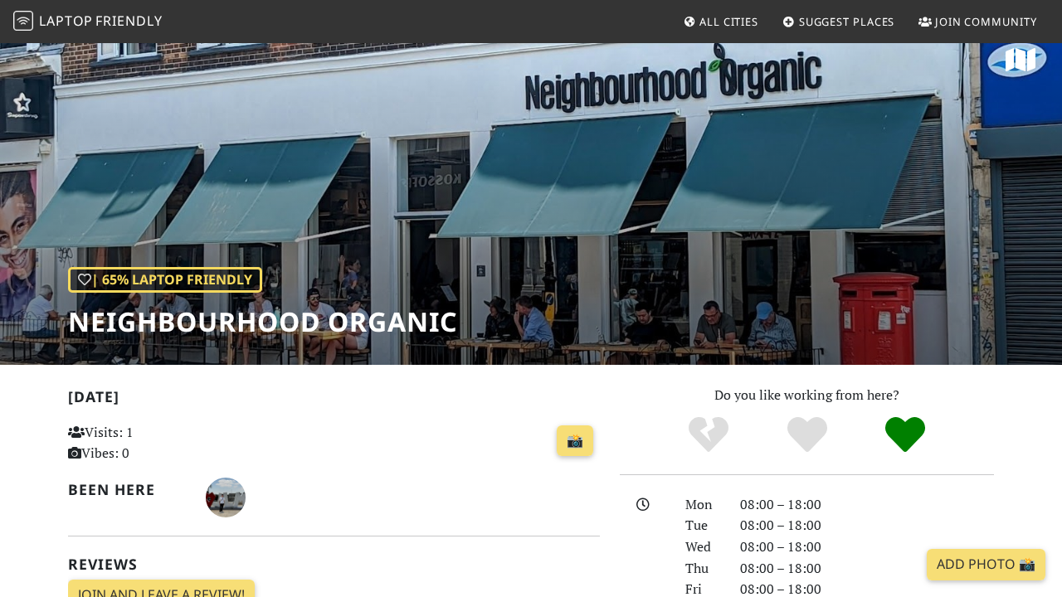
scroll to position [19, 0]
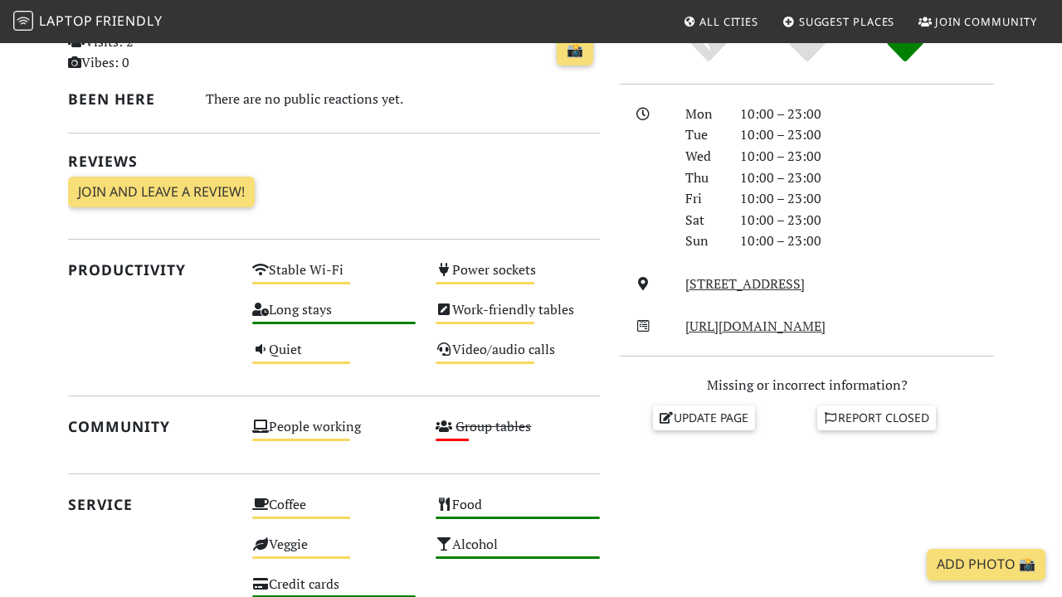
scroll to position [411, 0]
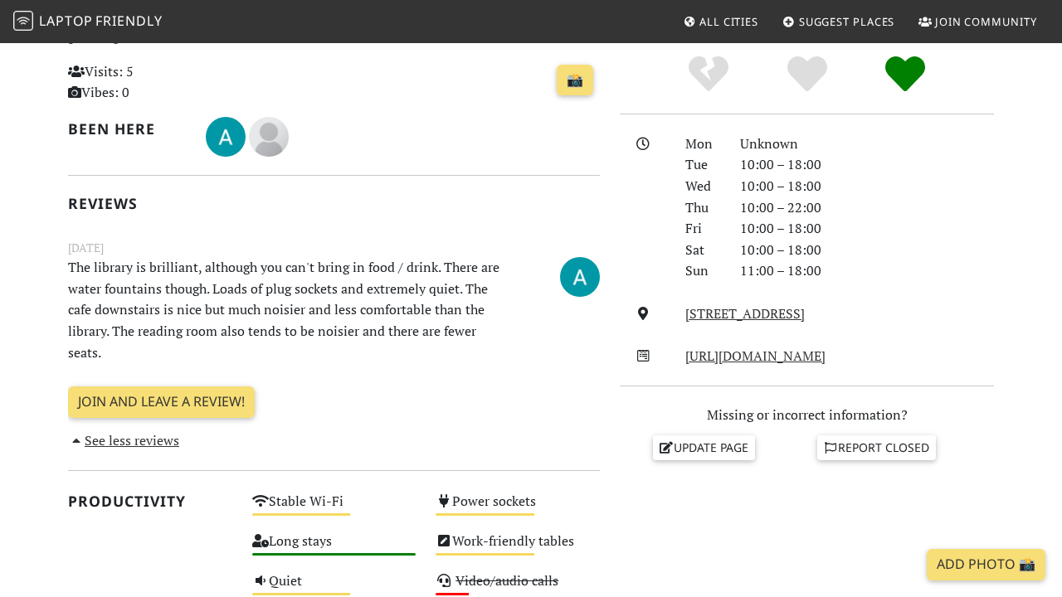
scroll to position [575, 0]
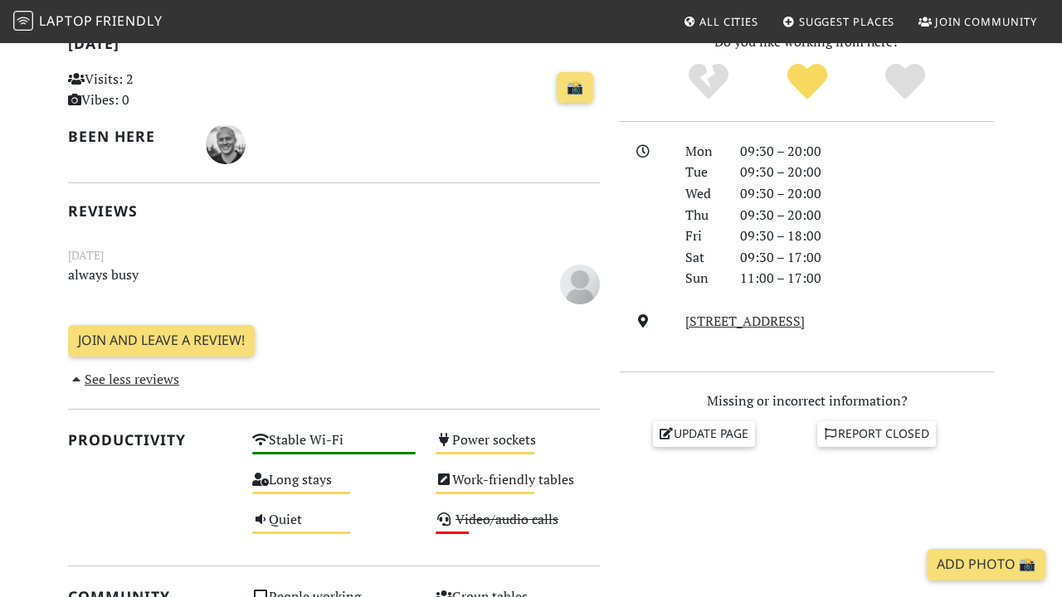
scroll to position [327, 0]
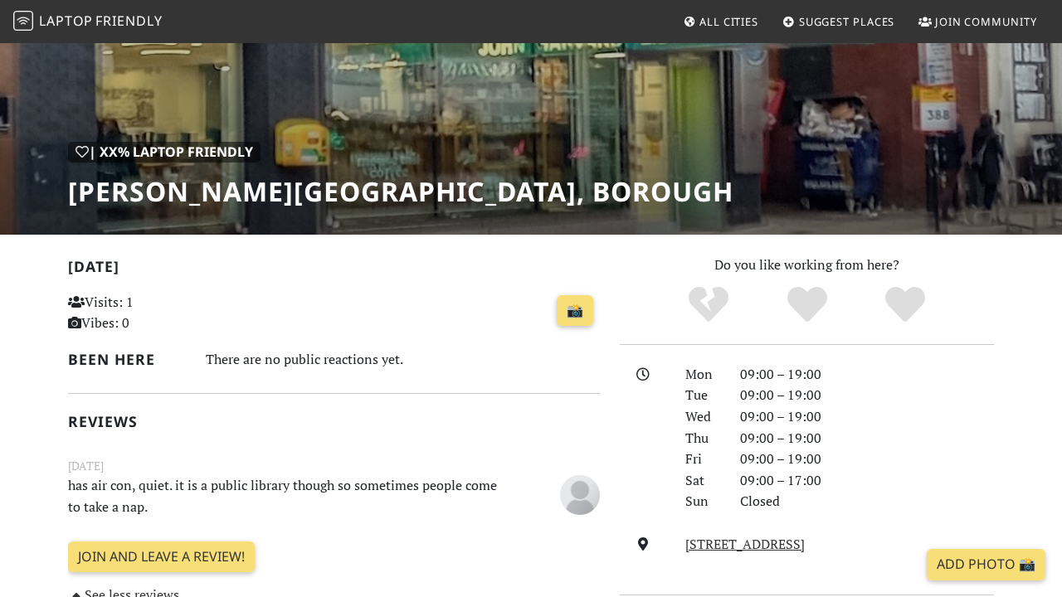
scroll to position [207, 0]
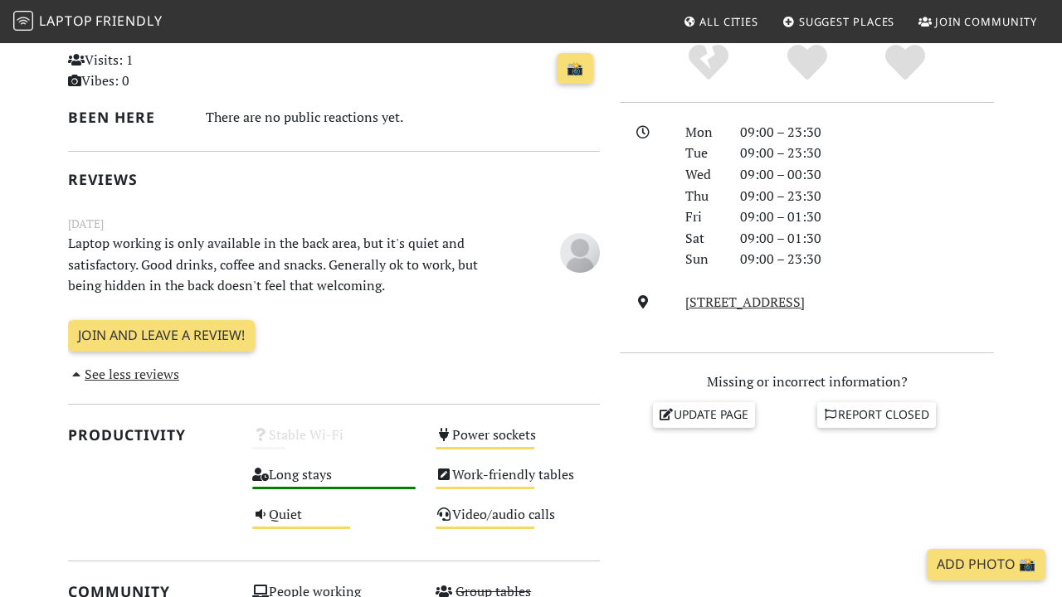
scroll to position [411, 0]
